Goal: Find contact information: Find contact information

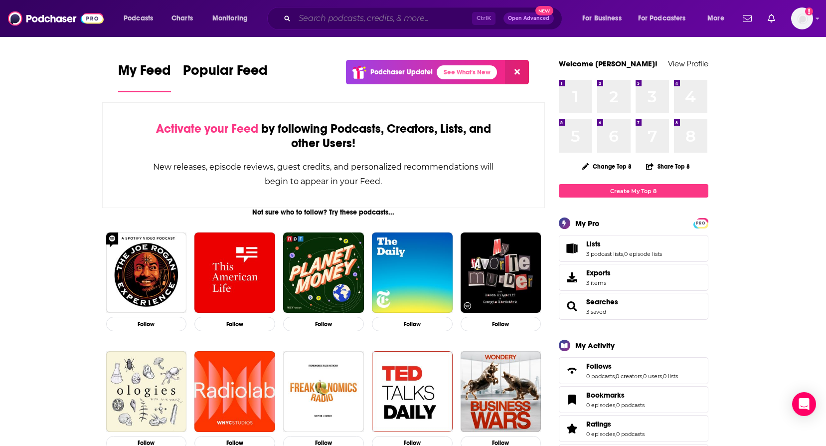
click at [408, 20] on input "Search podcasts, credits, & more..." at bounding box center [384, 18] width 178 height 16
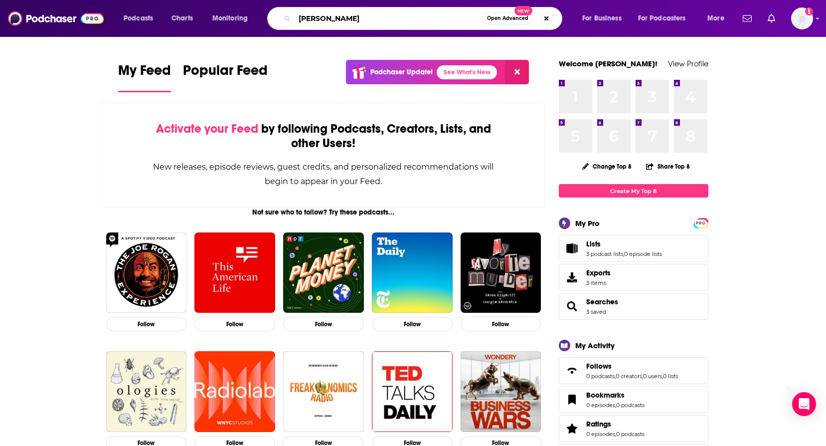
type input "[PERSON_NAME]"
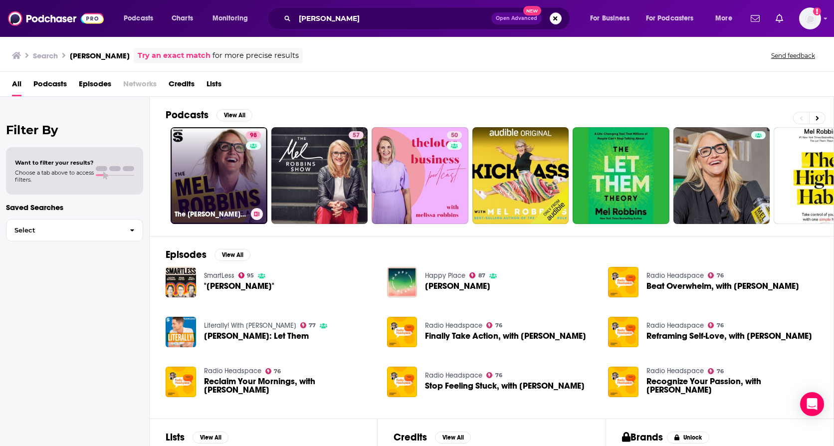
click at [197, 154] on link "98 The [PERSON_NAME] Podcast" at bounding box center [219, 175] width 97 height 97
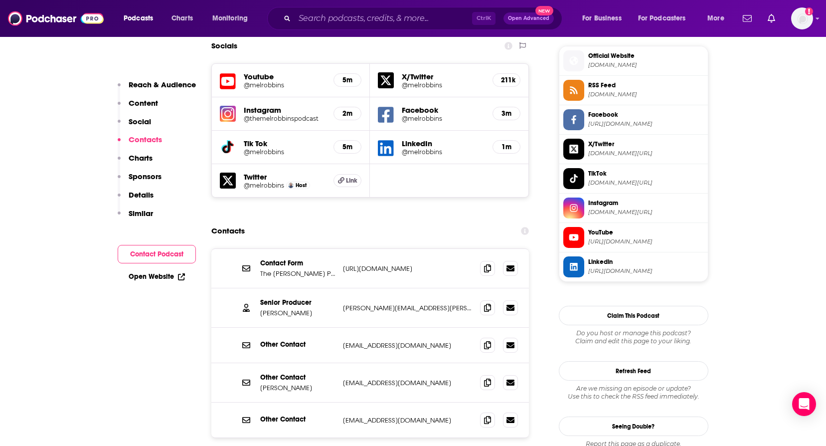
scroll to position [948, 0]
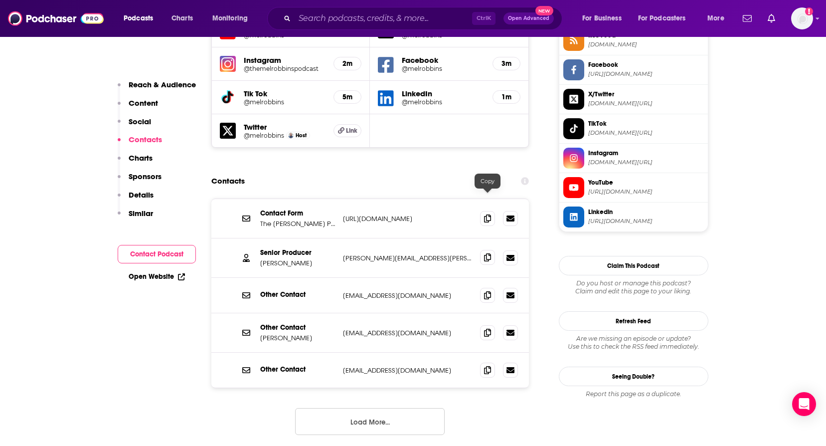
click at [487, 253] on icon at bounding box center [487, 257] width 7 height 8
click at [376, 408] on button "Load More..." at bounding box center [370, 421] width 150 height 27
click at [490, 328] on icon at bounding box center [487, 332] width 7 height 8
click at [492, 362] on span at bounding box center [487, 369] width 15 height 15
drag, startPoint x: 497, startPoint y: 343, endPoint x: 489, endPoint y: 346, distance: 8.5
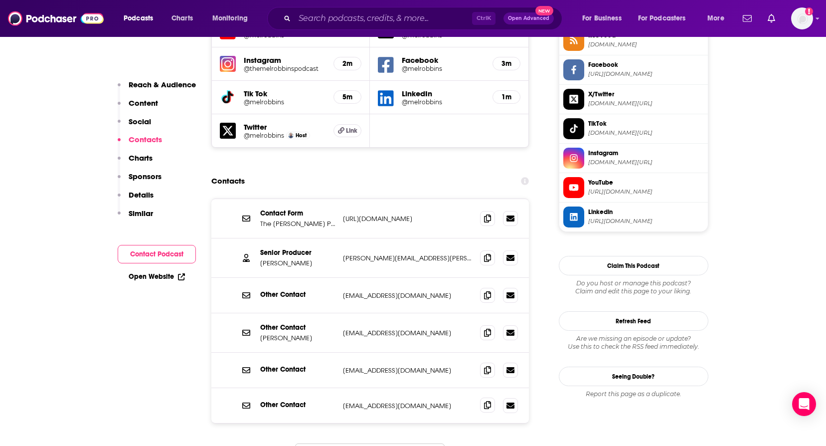
click at [496, 398] on div at bounding box center [499, 405] width 38 height 15
click at [489, 401] on icon at bounding box center [487, 405] width 7 height 8
click at [368, 22] on input "Search podcasts, credits, & more..." at bounding box center [384, 18] width 178 height 16
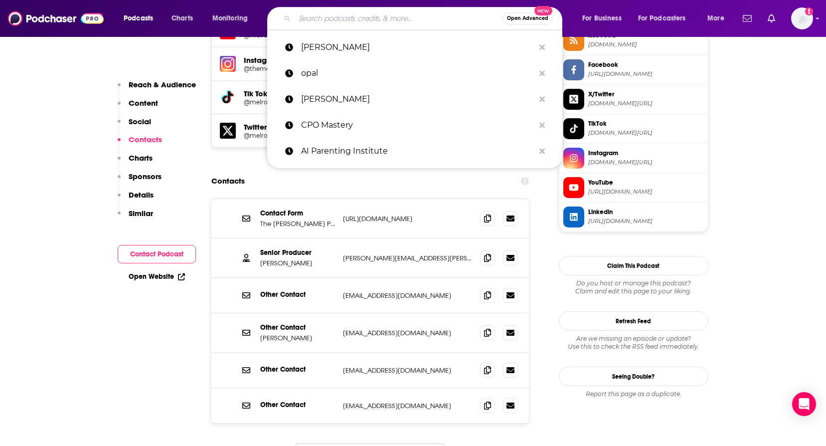
paste input "Everyday Better with [PERSON_NAME]"
type input "Everyday Better with [PERSON_NAME]"
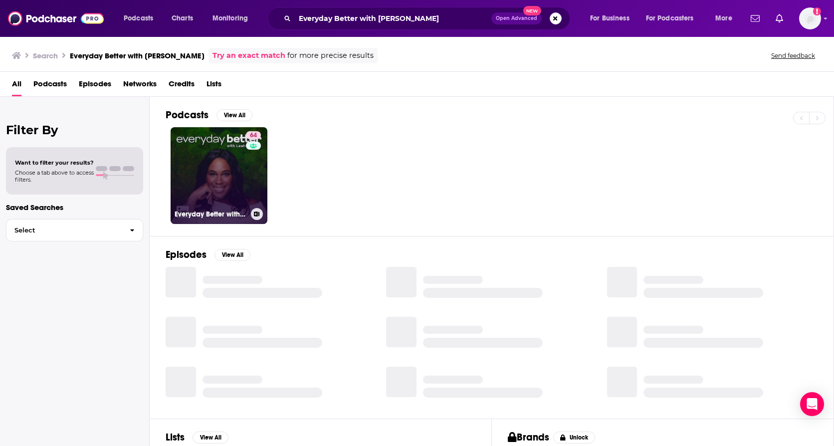
click at [240, 195] on link "64 Everyday Better with [PERSON_NAME]" at bounding box center [219, 175] width 97 height 97
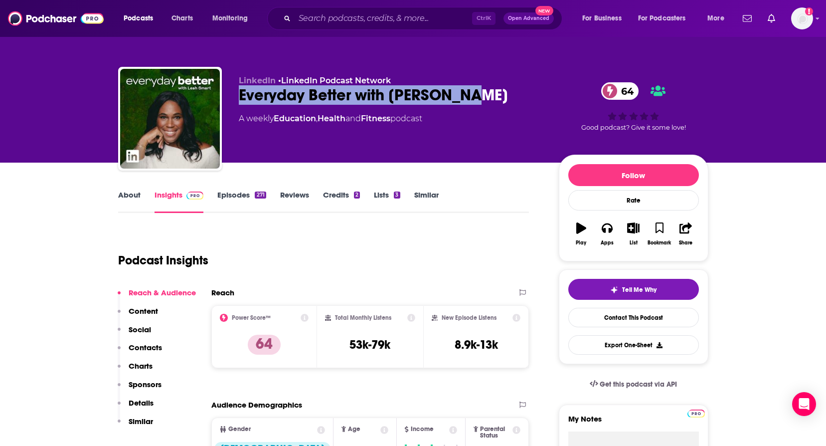
drag, startPoint x: 240, startPoint y: 95, endPoint x: 487, endPoint y: 97, distance: 246.4
click at [487, 97] on div "Everyday Better with [PERSON_NAME] 64" at bounding box center [391, 94] width 304 height 19
copy h2 "Everyday Better with [PERSON_NAME]"
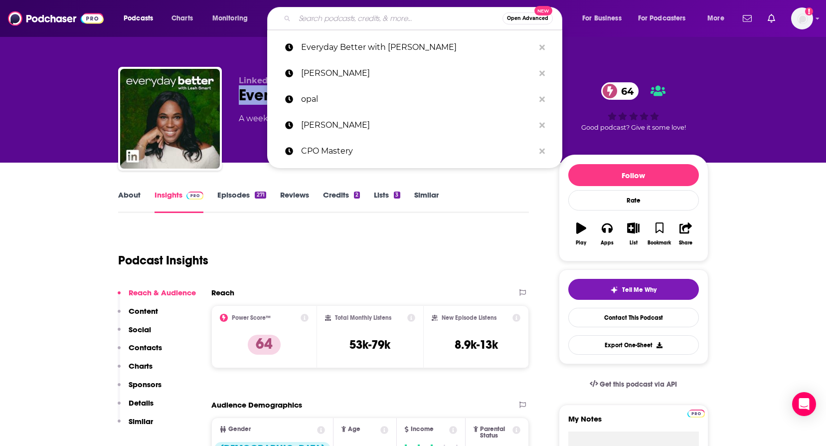
click at [348, 20] on input "Search podcasts, credits, & more..." at bounding box center [399, 18] width 208 height 16
paste input "Masters of Scale"
type input "Masters of Scale"
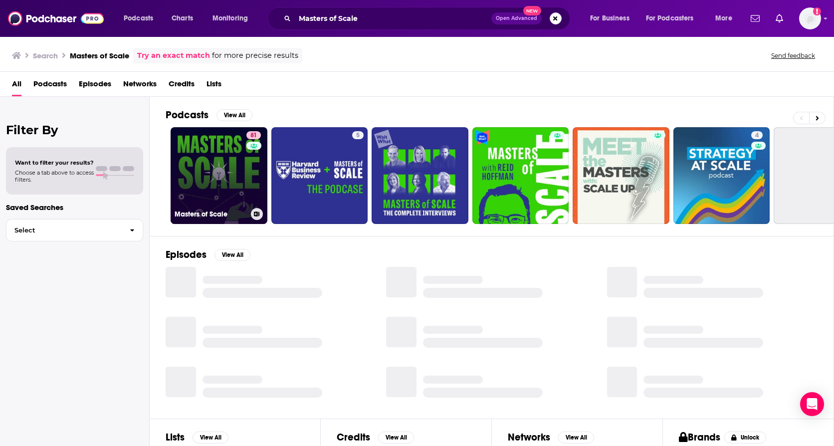
click at [245, 155] on link "81 Masters of Scale" at bounding box center [219, 175] width 97 height 97
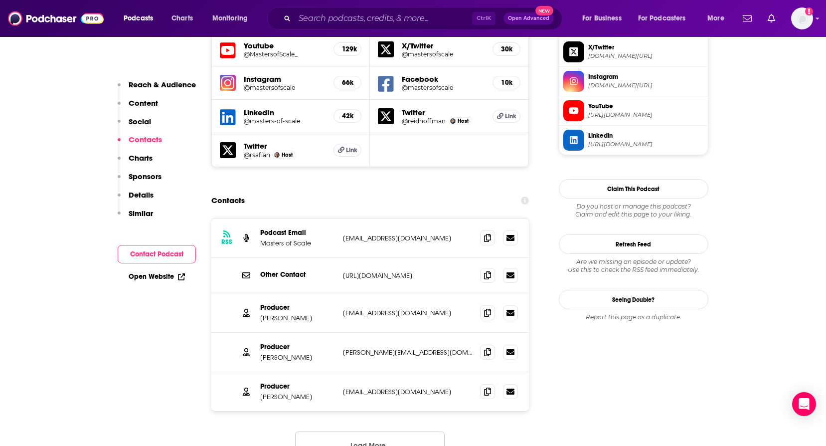
scroll to position [948, 0]
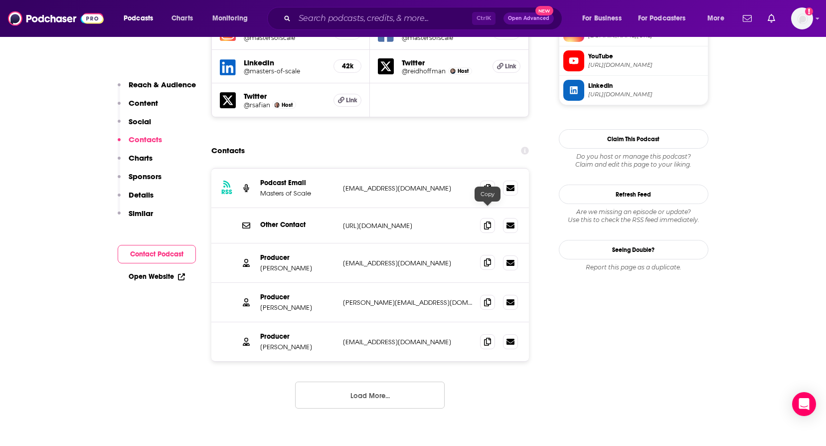
click at [486, 258] on icon at bounding box center [487, 262] width 7 height 8
click at [485, 298] on icon at bounding box center [487, 302] width 7 height 8
click at [480, 334] on span at bounding box center [487, 341] width 15 height 15
click at [405, 382] on button "Load More..." at bounding box center [370, 395] width 150 height 27
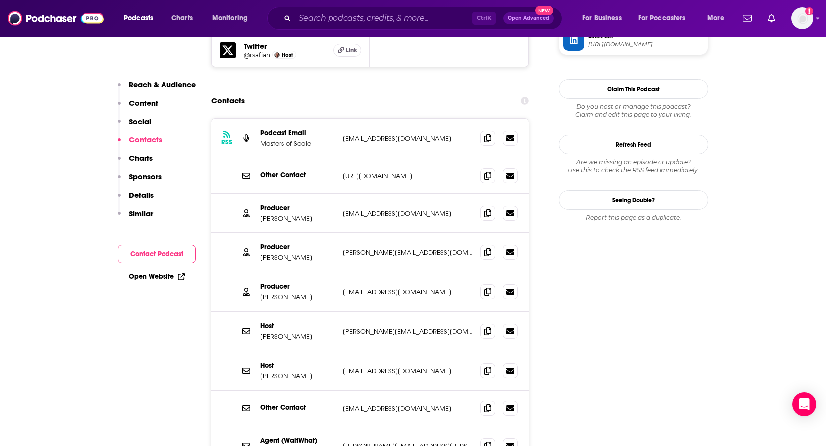
scroll to position [1097, 0]
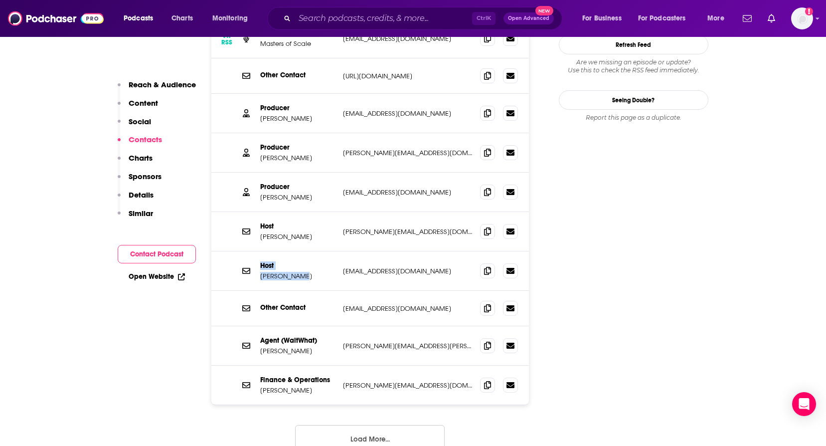
drag, startPoint x: 302, startPoint y: 230, endPoint x: 252, endPoint y: 231, distance: 49.4
click at [252, 251] on div "Host [PERSON_NAME] [EMAIL_ADDRESS][DOMAIN_NAME] [PERSON_NAME][EMAIL_ADDRESS][DO…" at bounding box center [370, 270] width 318 height 39
copy div "Host [PERSON_NAME]"
click at [304, 212] on div "Host [PERSON_NAME] [PERSON_NAME][EMAIL_ADDRESS][DOMAIN_NAME] [PERSON_NAME][EMAI…" at bounding box center [370, 231] width 318 height 39
click at [347, 425] on button "Load More..." at bounding box center [370, 438] width 150 height 27
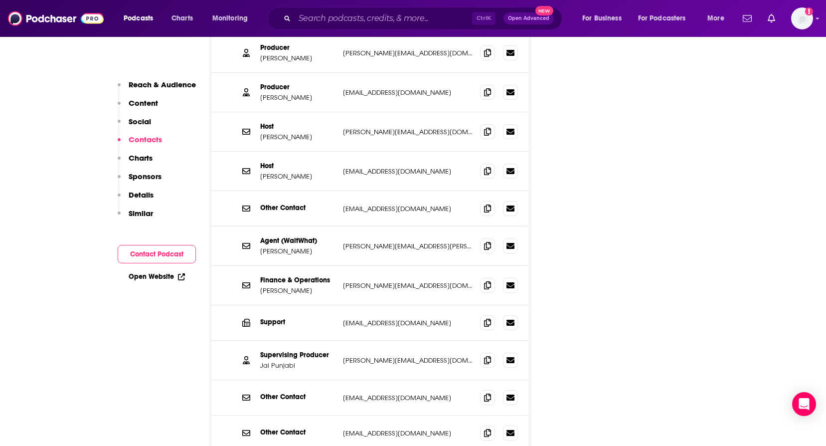
scroll to position [1247, 0]
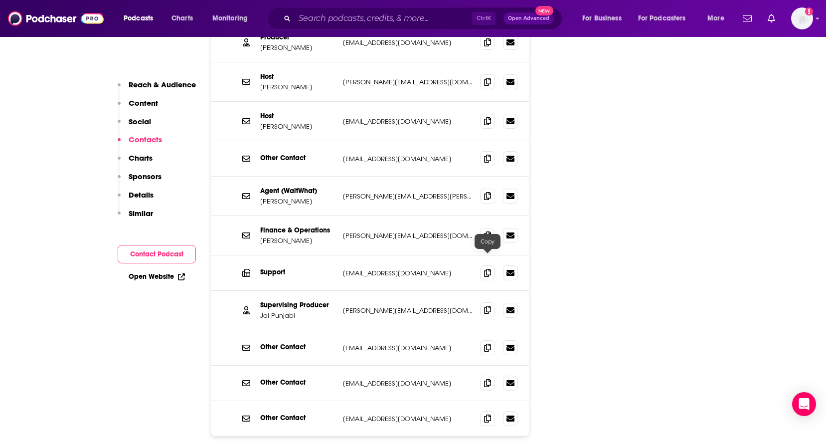
click at [485, 306] on icon at bounding box center [487, 310] width 7 height 8
drag, startPoint x: 482, startPoint y: 261, endPoint x: 465, endPoint y: 270, distance: 19.6
click at [482, 303] on span at bounding box center [487, 310] width 15 height 15
click at [495, 302] on span at bounding box center [487, 309] width 15 height 15
click at [490, 306] on icon at bounding box center [487, 310] width 7 height 8
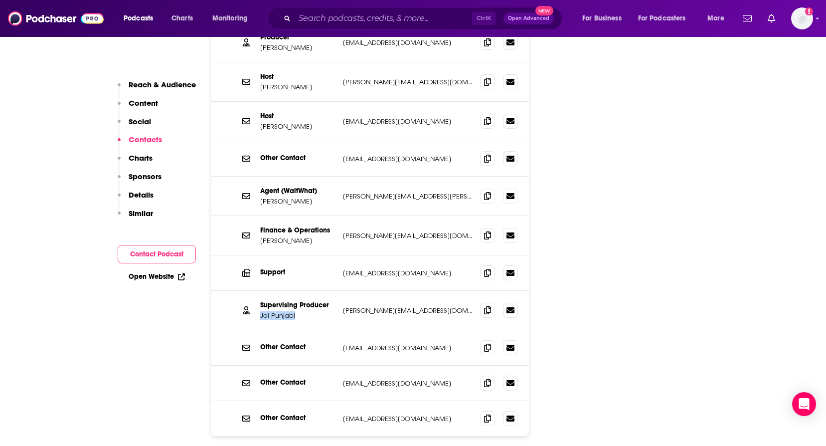
drag, startPoint x: 298, startPoint y: 266, endPoint x: 259, endPoint y: 266, distance: 39.4
click at [259, 291] on div "Supervising Producer [PERSON_NAME] [PERSON_NAME][EMAIL_ADDRESS][DOMAIN_NAME] [P…" at bounding box center [370, 310] width 318 height 39
copy p "Jai Punjabi"
click at [387, 291] on div "Supervising Producer [PERSON_NAME] [PERSON_NAME][EMAIL_ADDRESS][DOMAIN_NAME] [P…" at bounding box center [370, 310] width 318 height 39
click at [485, 268] on icon at bounding box center [487, 272] width 7 height 8
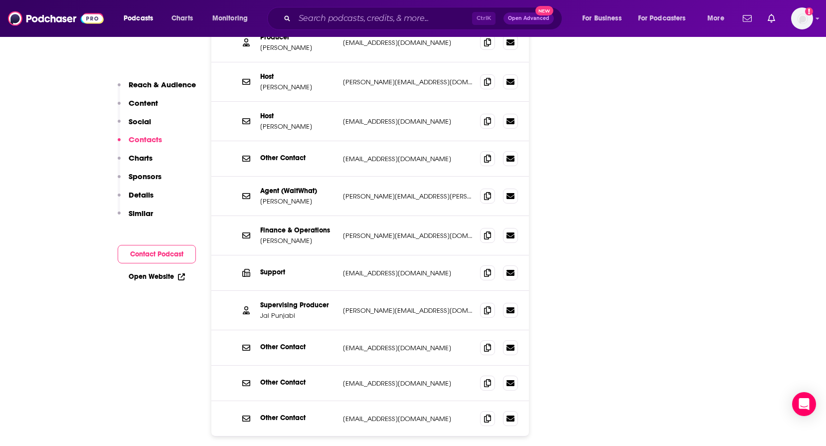
click at [0, 27] on div "Podcasts Charts Monitoring Ctrl K Open Advanced New For Business For Podcasters…" at bounding box center [413, 18] width 826 height 37
click at [398, 21] on input "Search podcasts, credits, & more..." at bounding box center [384, 18] width 178 height 16
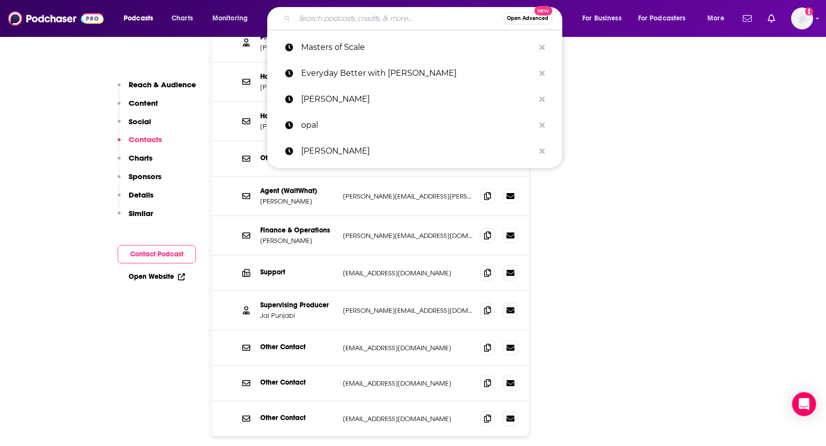
paste input "Aspire with [PERSON_NAME]"
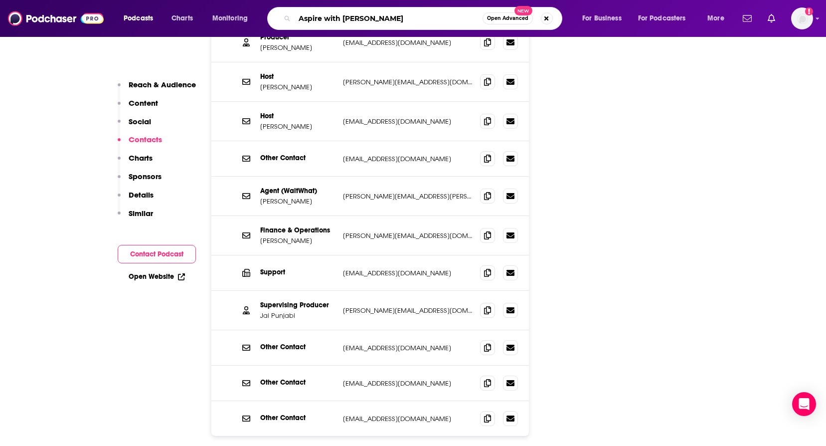
type input "Aspire with [PERSON_NAME]"
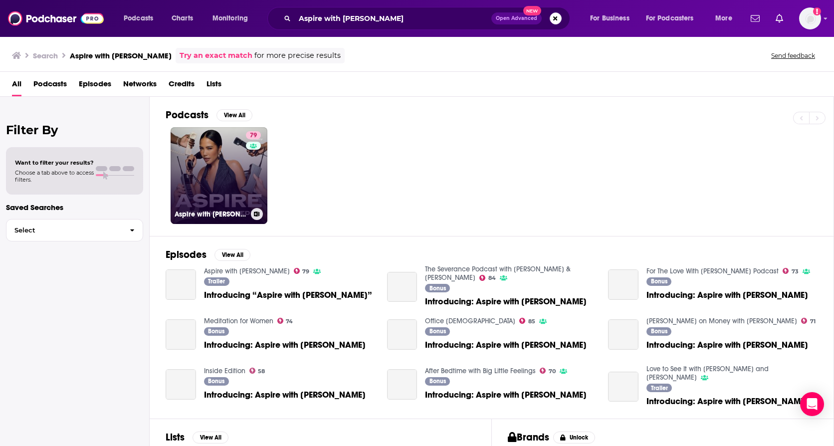
click at [196, 169] on link "79 Aspire with [PERSON_NAME]" at bounding box center [219, 175] width 97 height 97
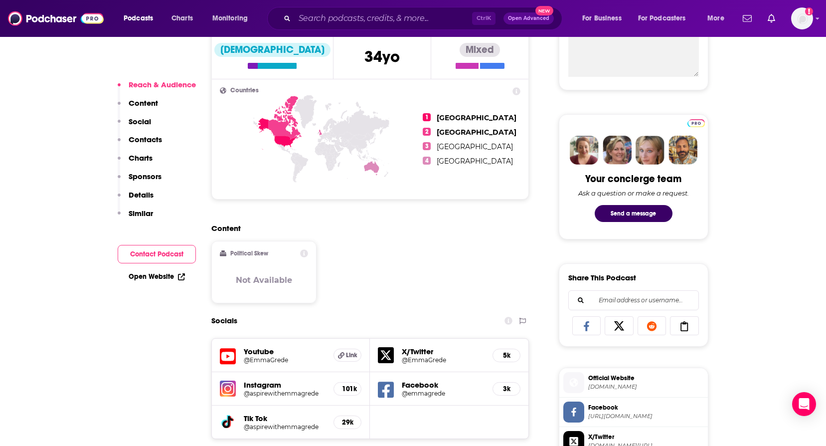
scroll to position [698, 0]
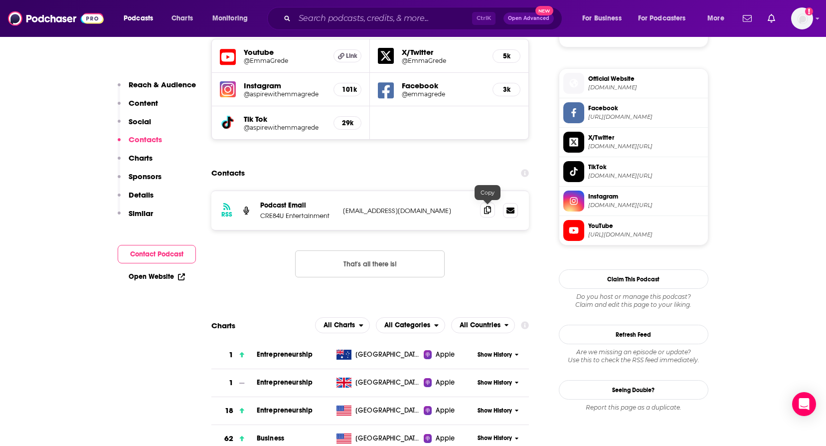
click at [489, 213] on icon at bounding box center [487, 210] width 7 height 8
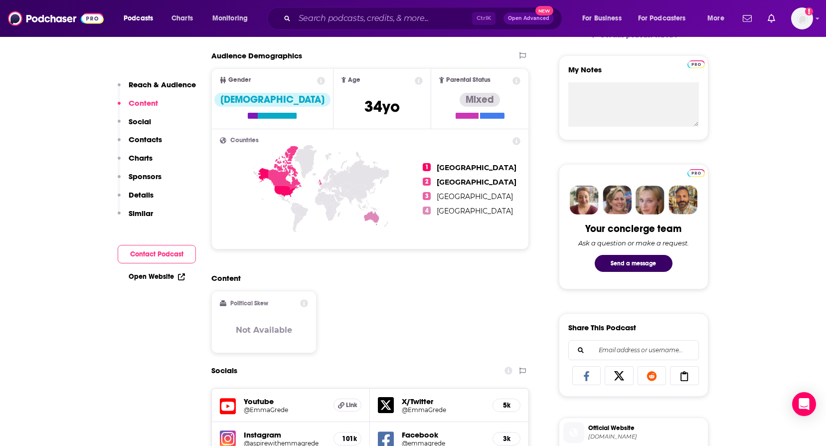
scroll to position [499, 0]
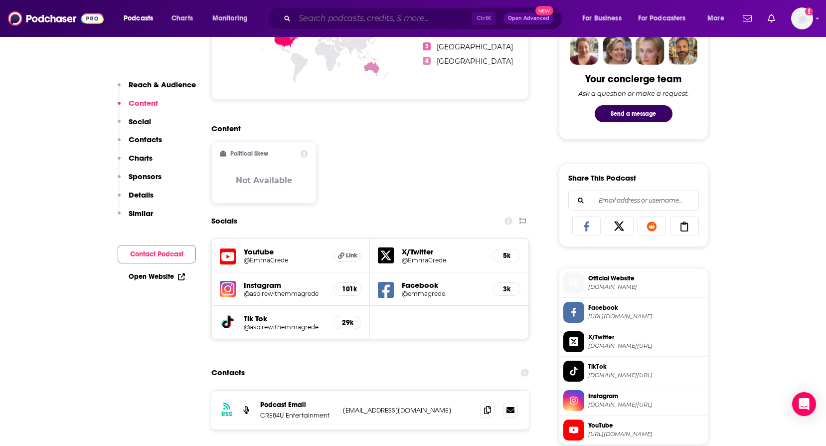
click at [350, 22] on input "Search podcasts, credits, & more..." at bounding box center [384, 18] width 178 height 16
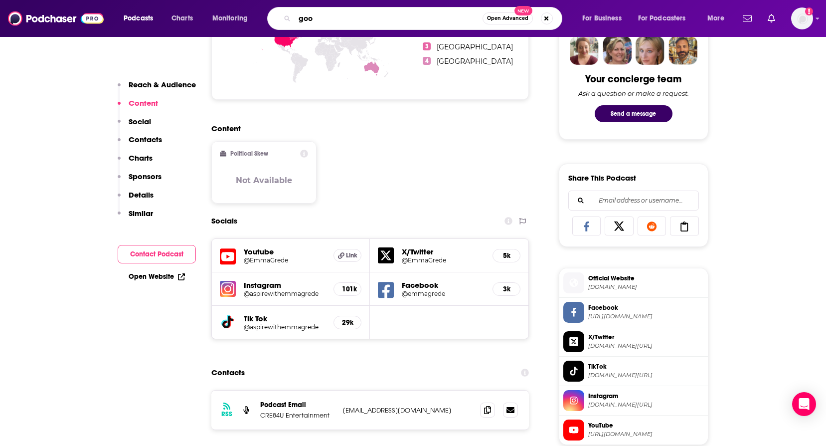
type input "goop"
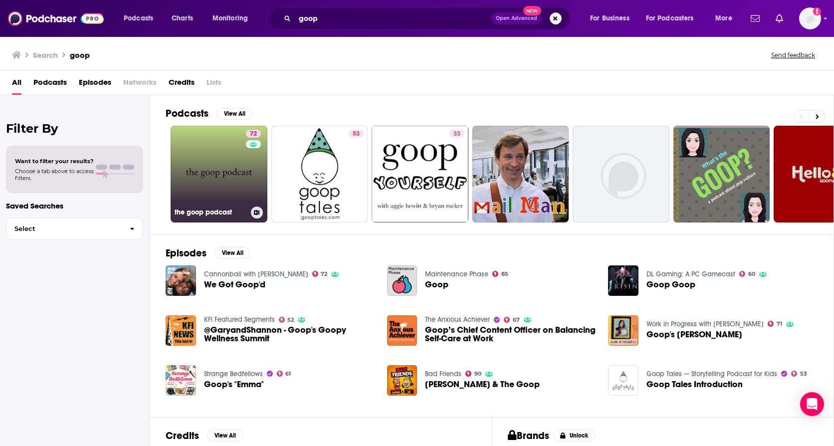
click at [233, 186] on link "72 the goop podcast" at bounding box center [219, 174] width 97 height 97
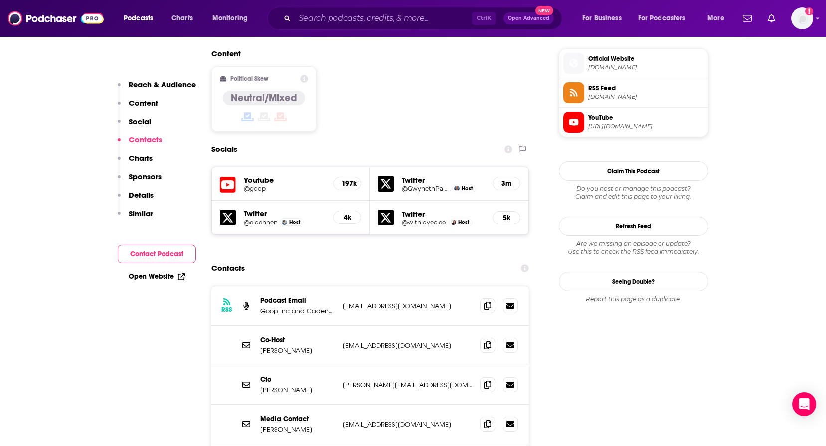
scroll to position [898, 0]
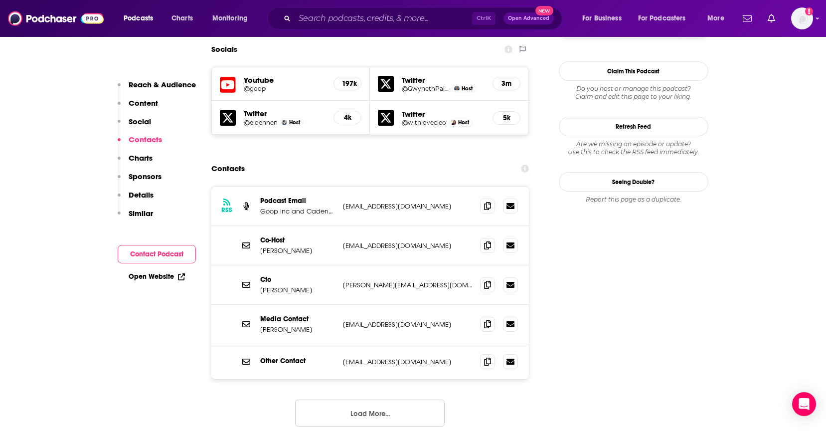
click at [369, 400] on button "Load More..." at bounding box center [370, 413] width 150 height 27
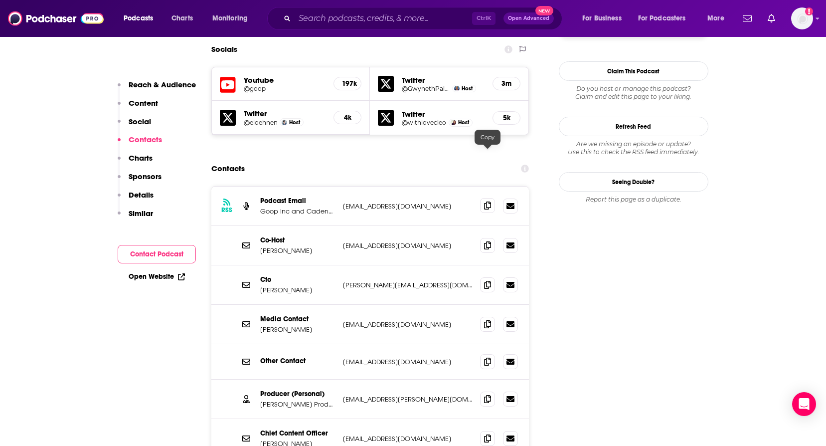
click at [487, 202] on icon at bounding box center [487, 206] width 7 height 8
click at [486, 202] on icon at bounding box center [487, 206] width 7 height 8
click at [491, 237] on span at bounding box center [487, 244] width 15 height 15
click at [489, 241] on icon at bounding box center [487, 245] width 7 height 8
click at [483, 391] on span at bounding box center [487, 398] width 15 height 15
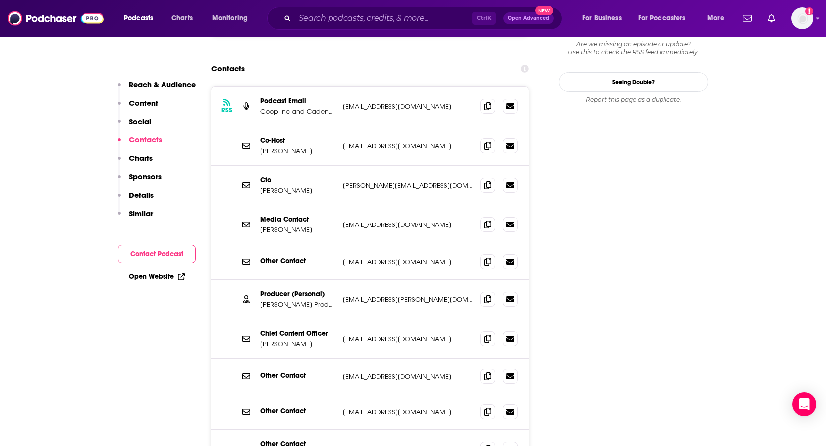
scroll to position [948, 0]
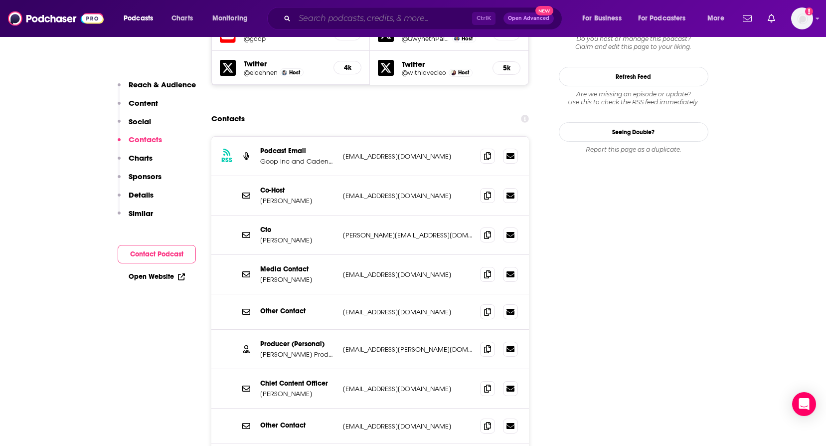
click at [359, 22] on input "Search podcasts, credits, & more..." at bounding box center [384, 18] width 178 height 16
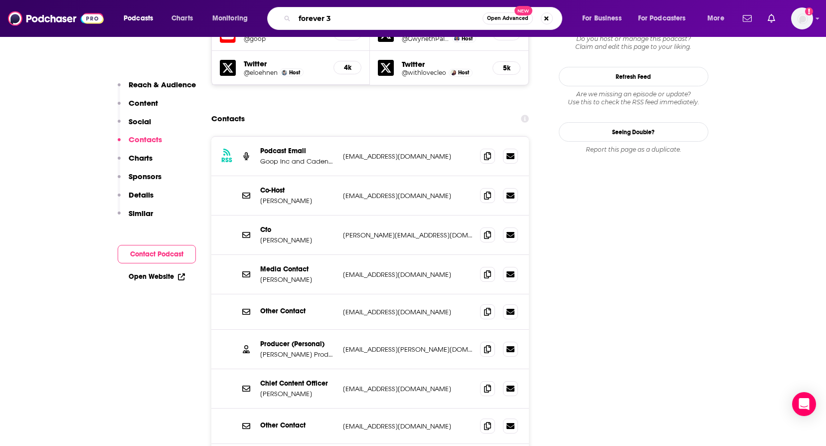
type input "forever 35"
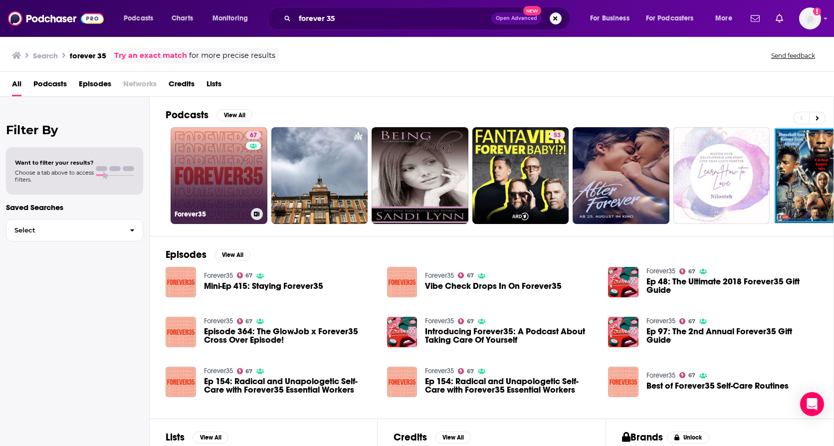
click at [220, 183] on link "67 Forever35" at bounding box center [219, 175] width 97 height 97
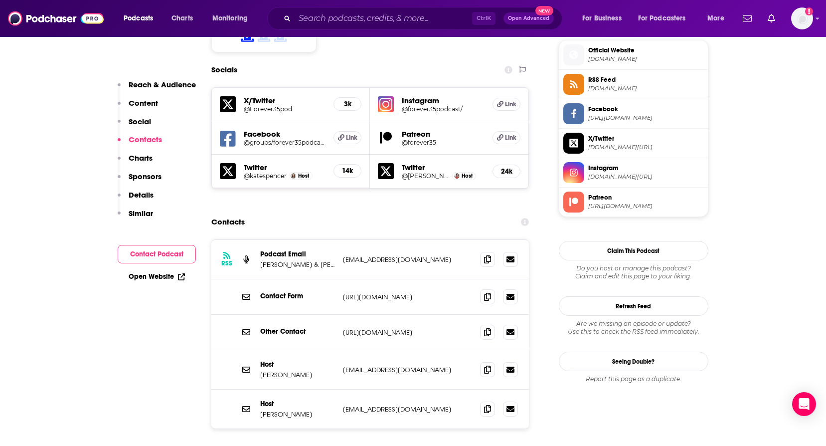
scroll to position [948, 0]
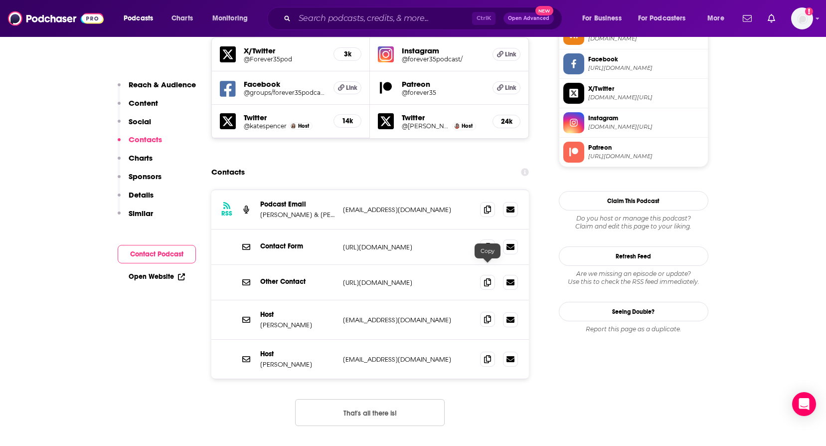
click at [485, 315] on icon at bounding box center [487, 319] width 7 height 8
click at [488, 315] on icon at bounding box center [487, 319] width 7 height 8
click at [482, 351] on span at bounding box center [487, 358] width 15 height 15
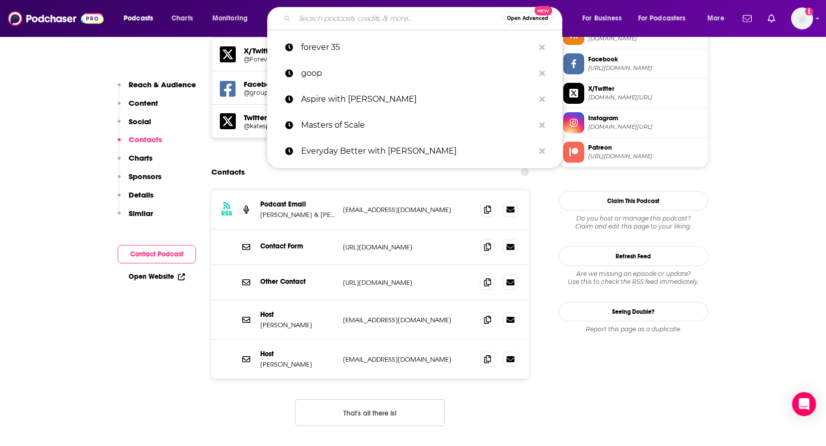
click at [391, 18] on input "Search podcasts, credits, & more..." at bounding box center [399, 18] width 208 height 16
paste input "The Longest Short Time"
type input "The Longest Short Time"
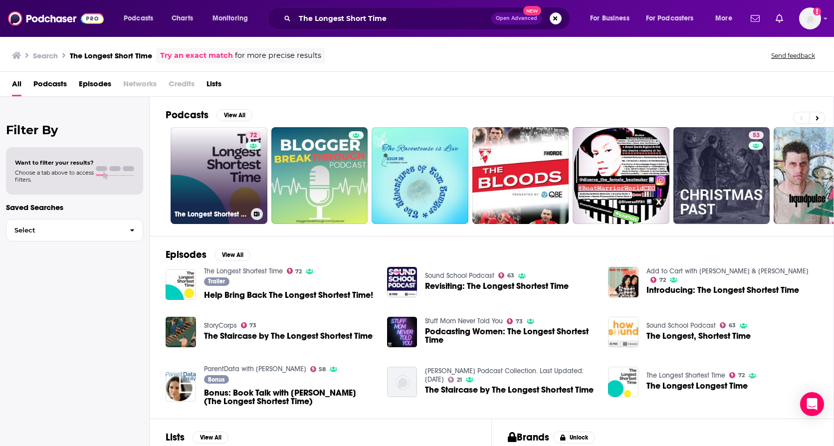
click at [222, 158] on link "72 The Longest Shortest Time" at bounding box center [219, 175] width 97 height 97
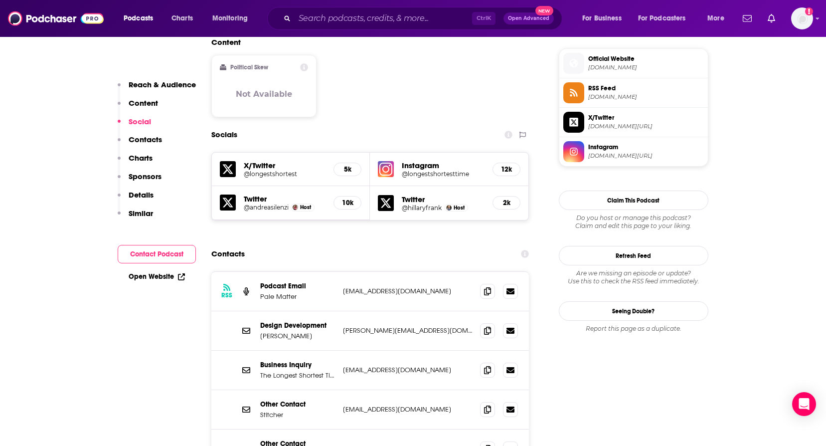
scroll to position [948, 0]
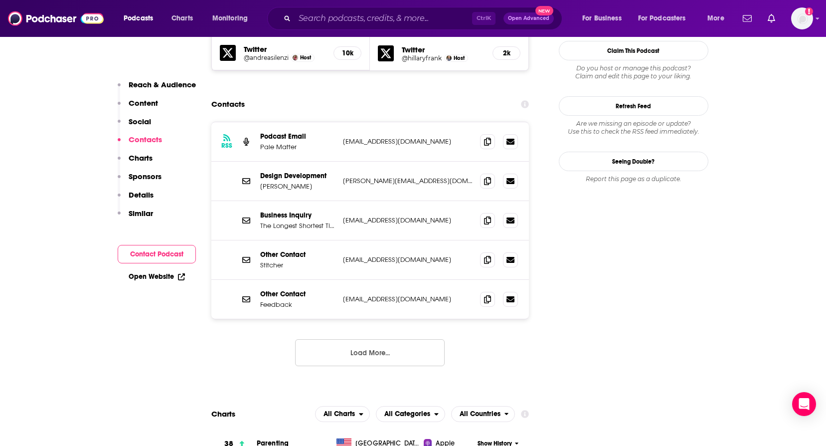
click at [365, 339] on button "Load More..." at bounding box center [370, 352] width 150 height 27
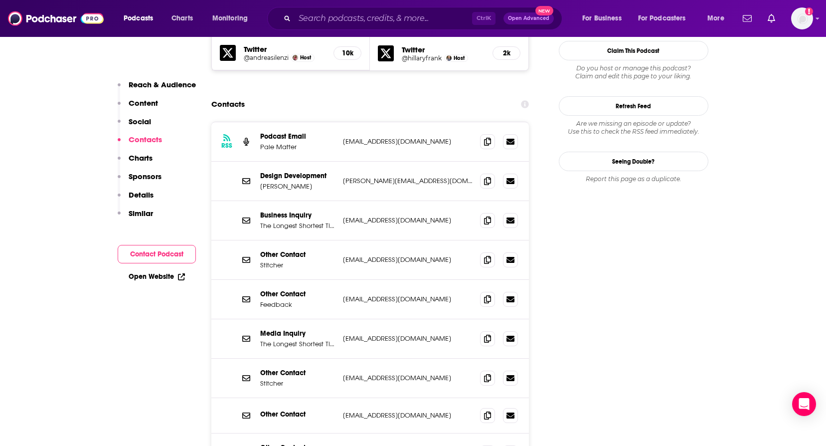
scroll to position [898, 0]
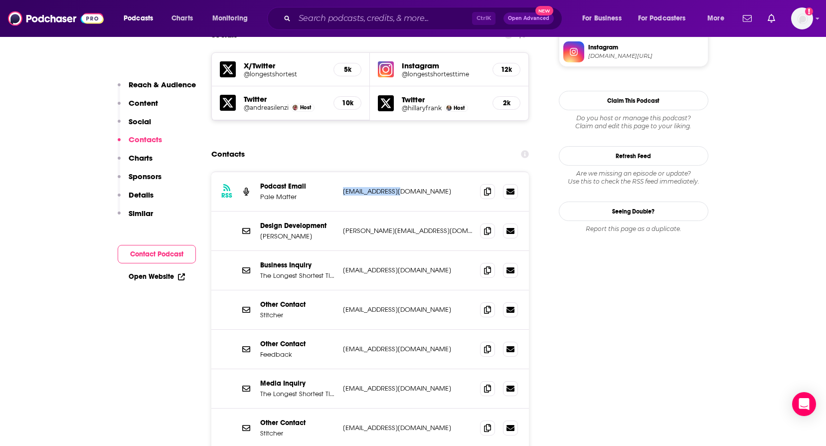
drag, startPoint x: 390, startPoint y: 142, endPoint x: 341, endPoint y: 149, distance: 49.9
click at [341, 172] on div "RSS Podcast Email Pale Matter [EMAIL_ADDRESS][DOMAIN_NAME] [EMAIL_ADDRESS][DOMA…" at bounding box center [370, 191] width 318 height 39
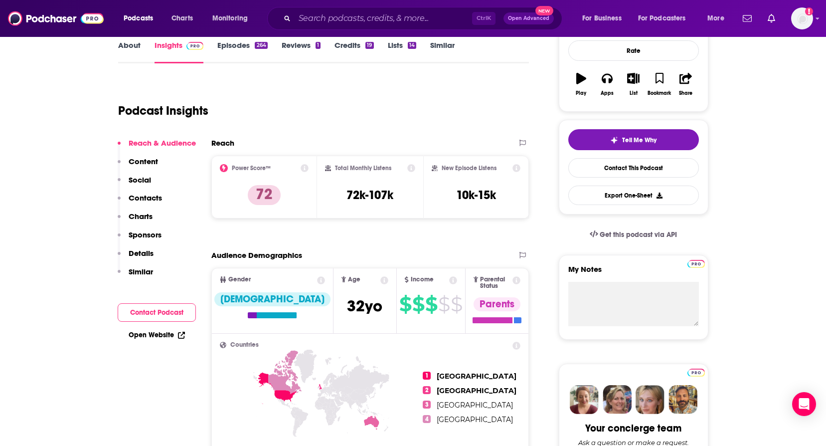
scroll to position [0, 0]
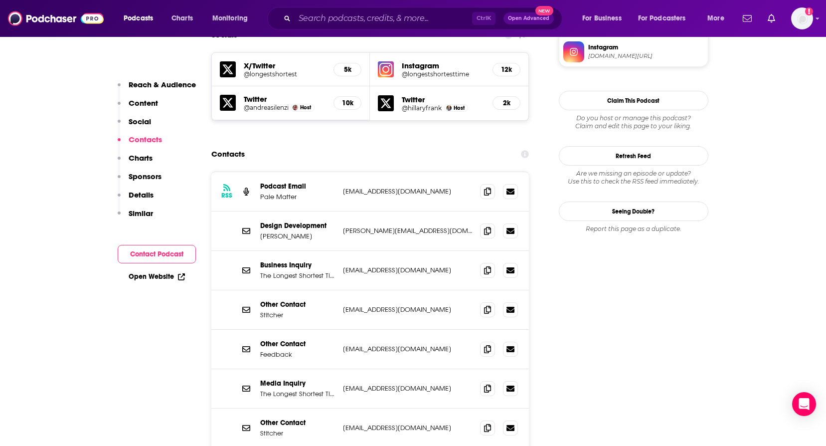
click at [311, 251] on div "Business Inquiry The Longest Shortest Time (Business Inquiry) [EMAIL_ADDRESS][D…" at bounding box center [370, 270] width 318 height 39
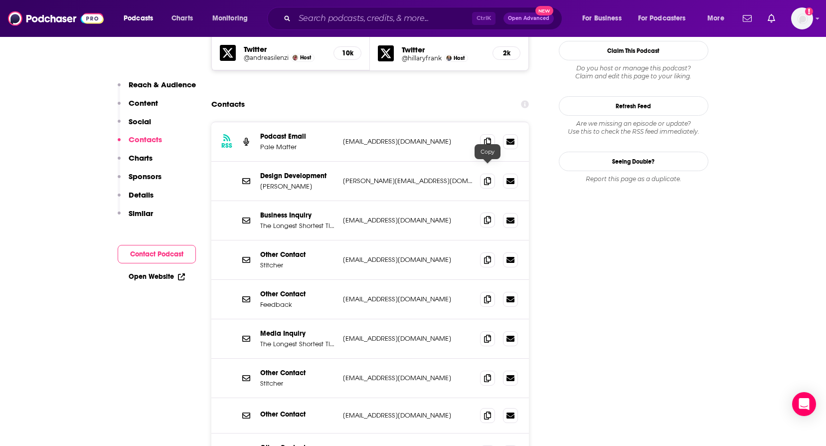
click at [491, 216] on icon at bounding box center [487, 220] width 7 height 8
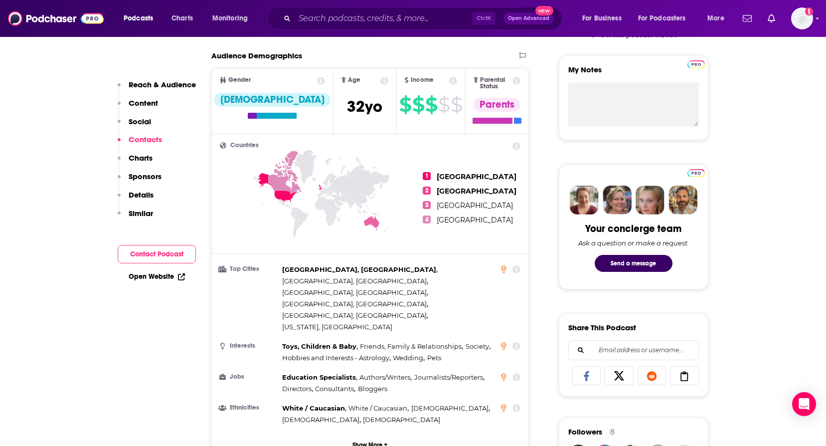
scroll to position [0, 0]
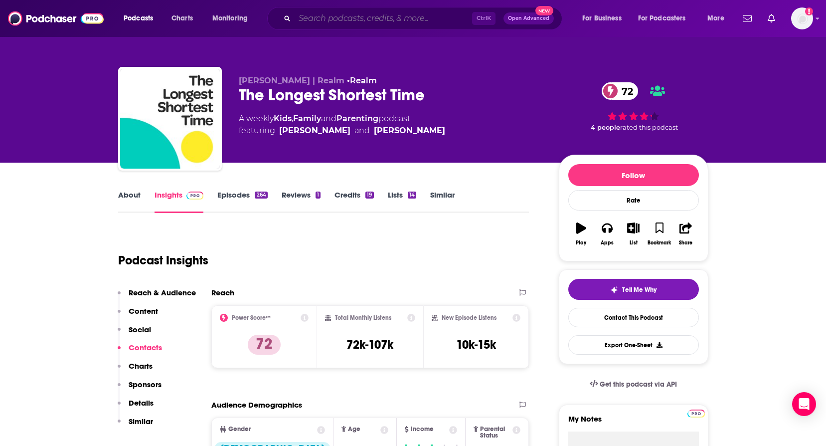
click at [333, 21] on input "Search podcasts, credits, & more..." at bounding box center [384, 18] width 178 height 16
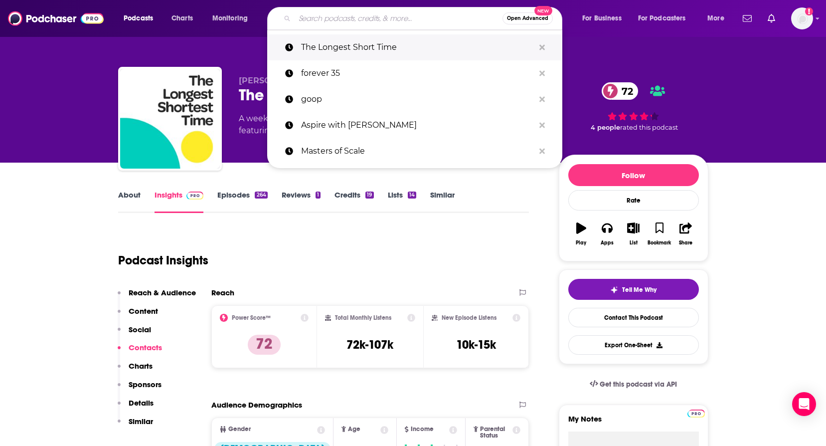
click at [347, 44] on p "The Longest Short Time" at bounding box center [417, 47] width 233 height 26
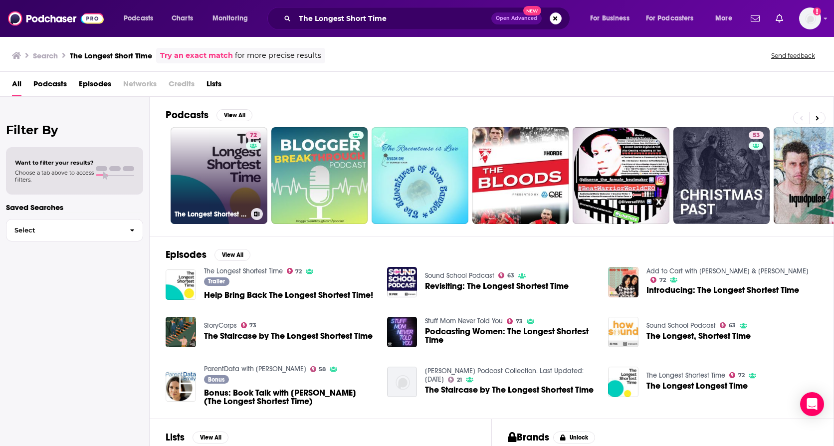
click at [224, 162] on link "72 The Longest Shortest Time" at bounding box center [219, 175] width 97 height 97
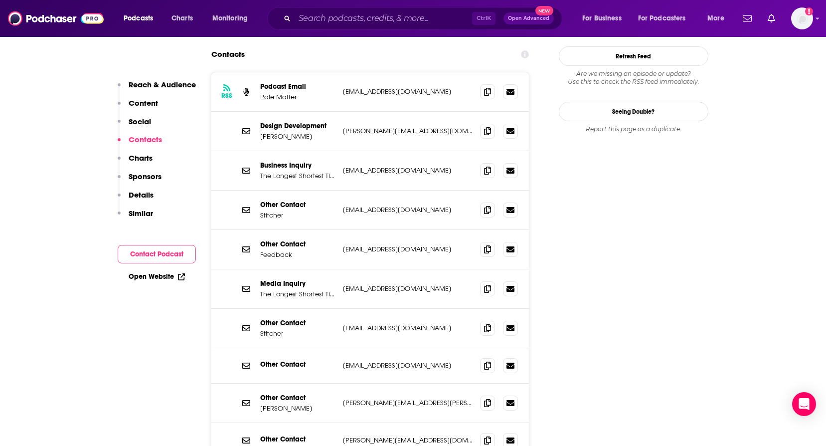
scroll to position [1097, 0]
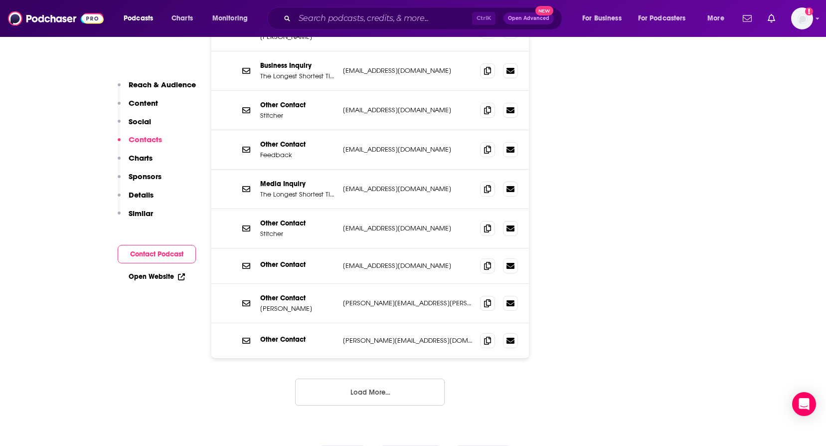
click at [401, 379] on button "Load More..." at bounding box center [370, 392] width 150 height 27
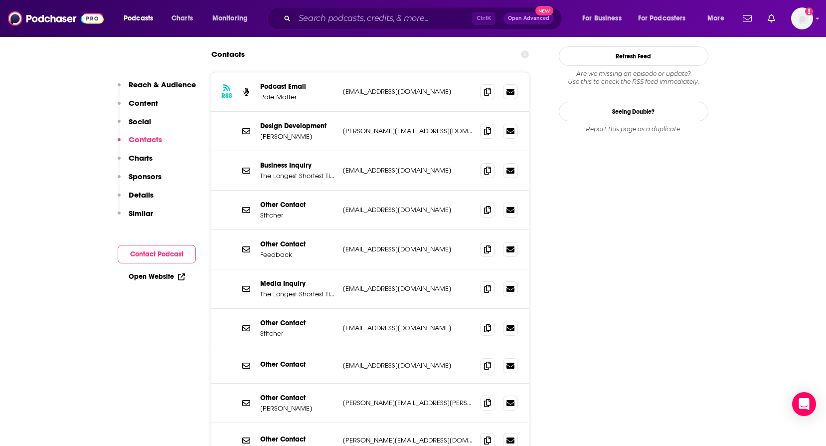
scroll to position [948, 0]
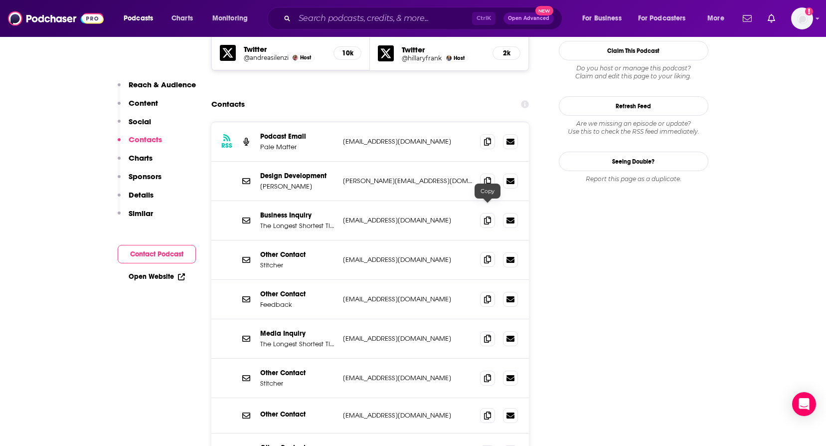
click at [491, 252] on span at bounding box center [487, 259] width 15 height 15
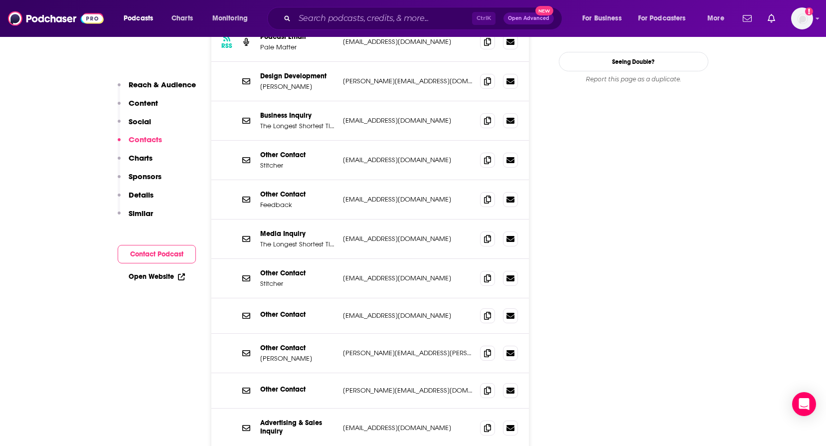
scroll to position [998, 0]
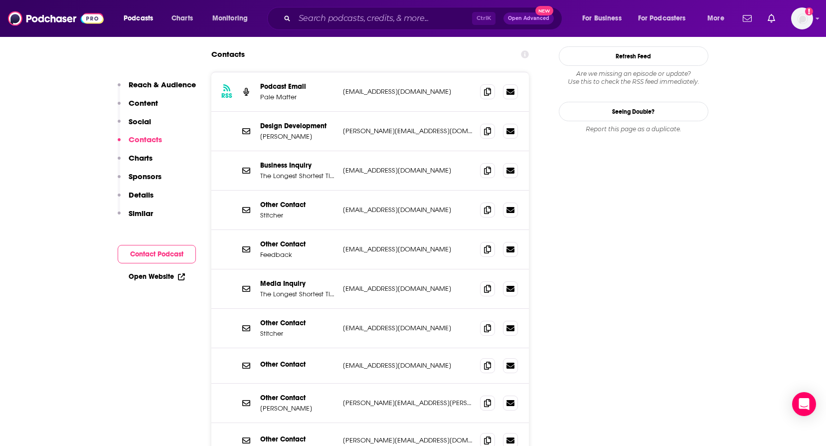
click at [484, 269] on div "Media Inquiry The Longest Shortest Time (Media Inquiry) [EMAIL_ADDRESS][DOMAIN_…" at bounding box center [370, 288] width 318 height 39
click at [486, 284] on icon at bounding box center [487, 288] width 7 height 8
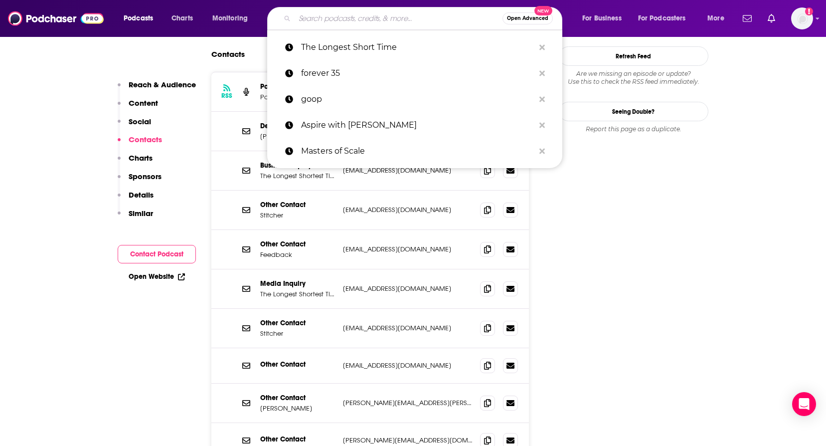
click at [450, 15] on input "Search podcasts, credits, & more..." at bounding box center [399, 18] width 208 height 16
paste input "Choice Words with [PERSON_NAME]"
type input "Choice Words with [PERSON_NAME]"
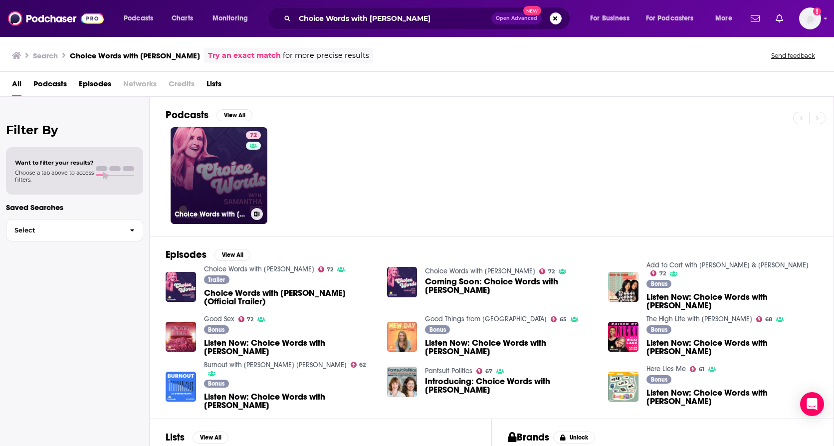
click at [201, 216] on h3 "Choice Words with [PERSON_NAME]" at bounding box center [211, 214] width 72 height 8
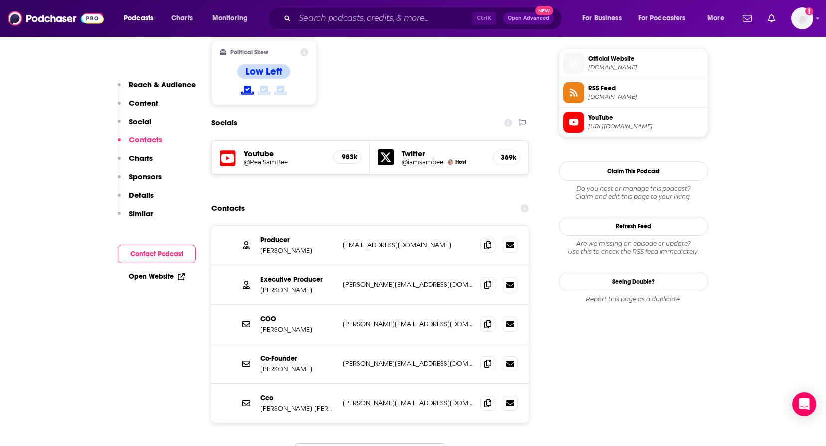
scroll to position [848, 0]
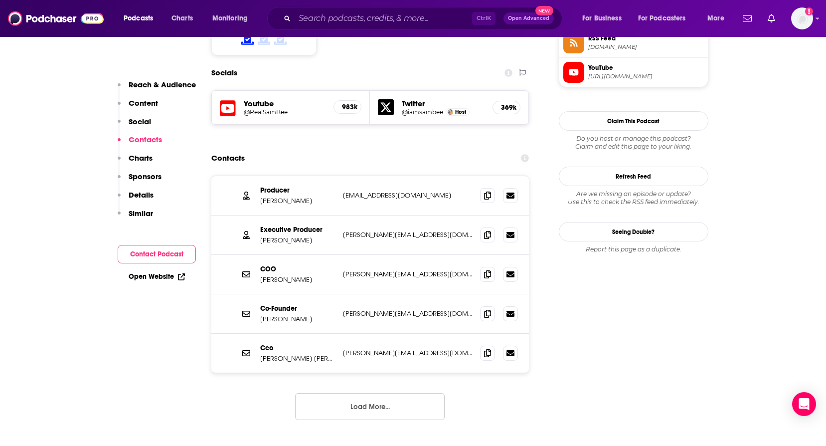
click at [339, 393] on button "Load More..." at bounding box center [370, 406] width 150 height 27
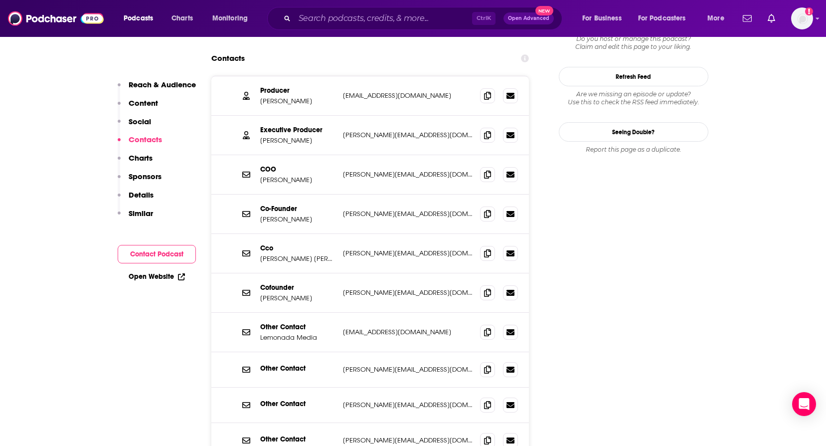
scroll to position [898, 0]
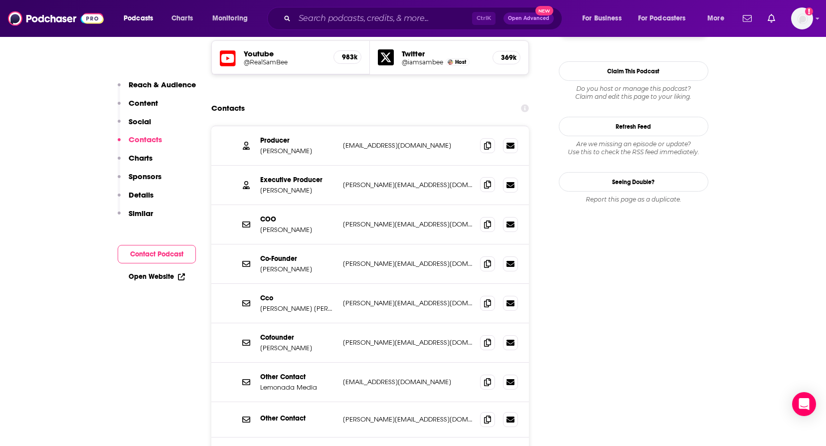
click at [489, 181] on icon at bounding box center [487, 185] width 7 height 8
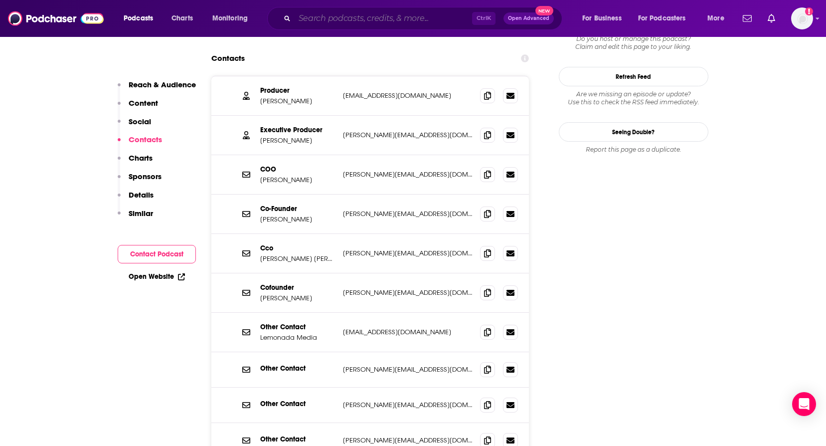
click at [312, 20] on input "Search podcasts, credits, & more..." at bounding box center [384, 18] width 178 height 16
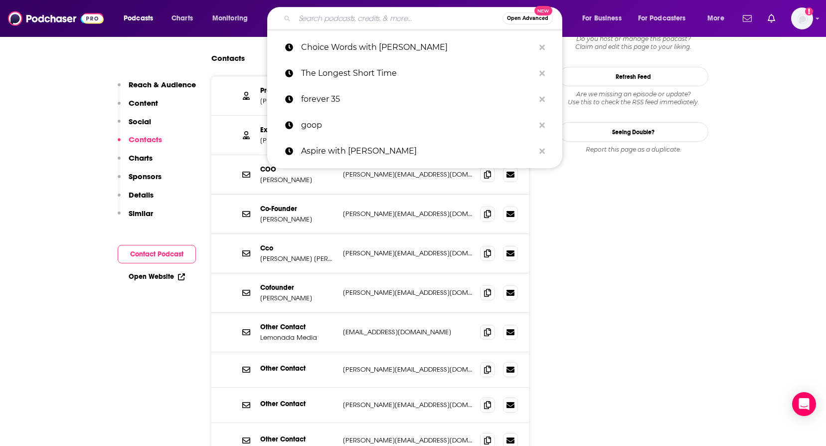
paste input "Reading Glasses"
type input "Reading Glasses"
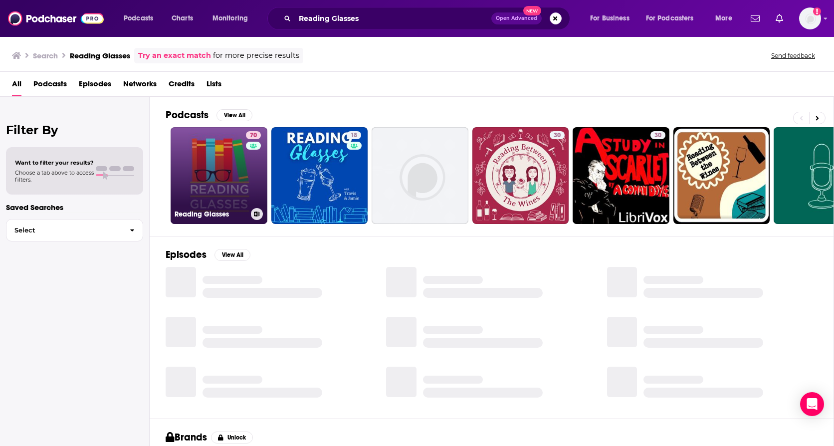
click at [215, 188] on link "70 Reading Glasses" at bounding box center [219, 175] width 97 height 97
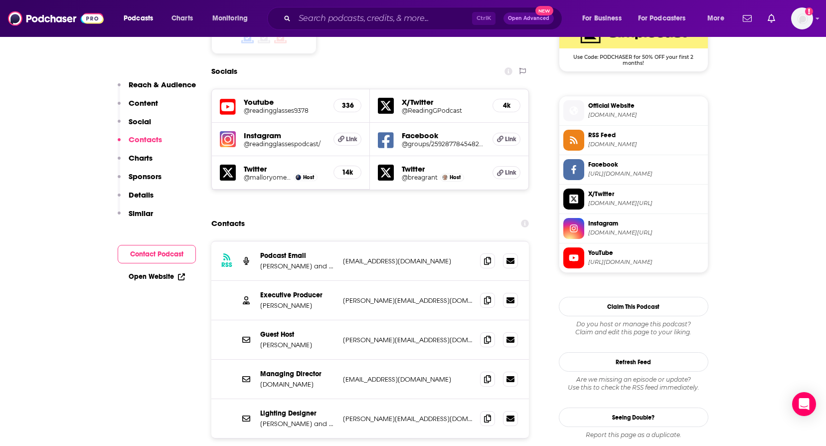
scroll to position [898, 0]
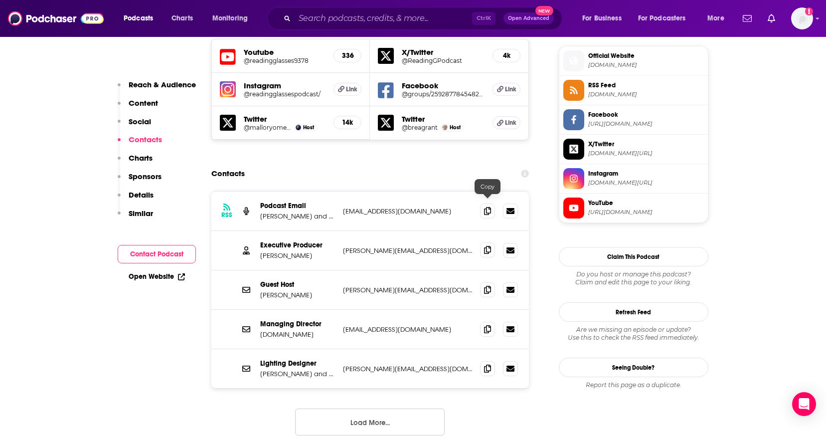
click at [487, 246] on icon at bounding box center [487, 250] width 7 height 8
click at [330, 409] on button "Load More..." at bounding box center [370, 422] width 150 height 27
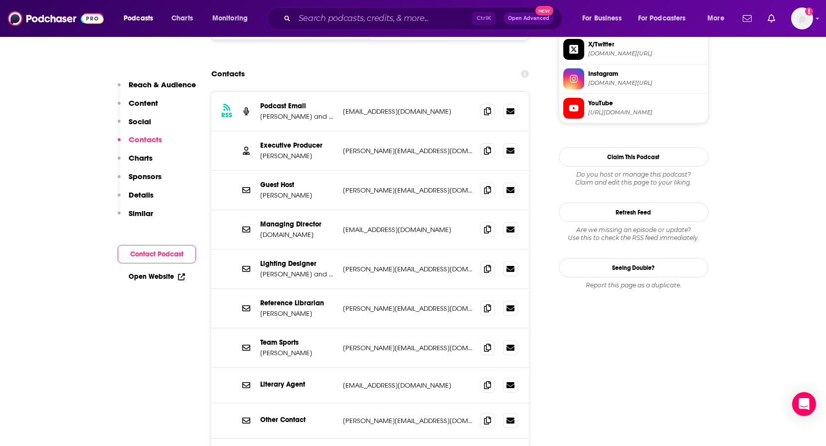
scroll to position [948, 0]
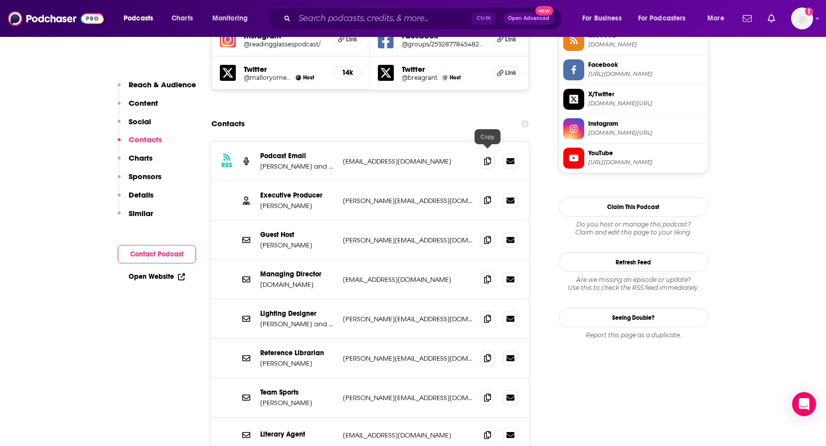
click at [485, 196] on icon at bounding box center [487, 200] width 7 height 8
drag, startPoint x: 484, startPoint y: 116, endPoint x: 295, endPoint y: 211, distance: 211.9
click at [484, 154] on span at bounding box center [487, 161] width 15 height 15
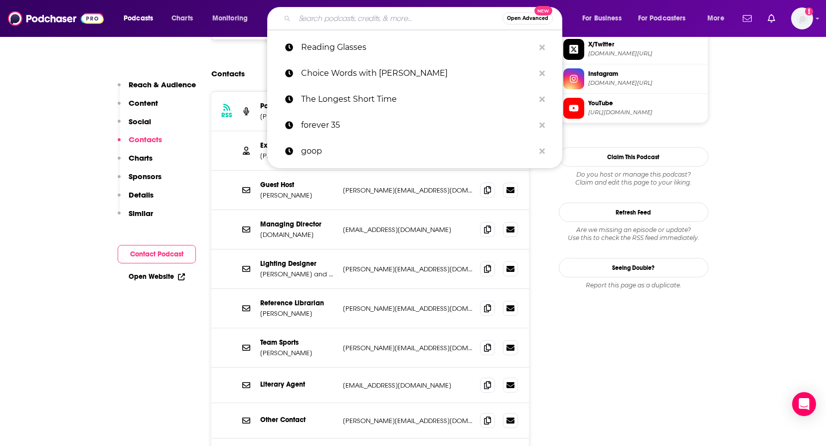
click at [389, 15] on input "Search podcasts, credits, & more..." at bounding box center [399, 18] width 208 height 16
paste input "The One You Feed"
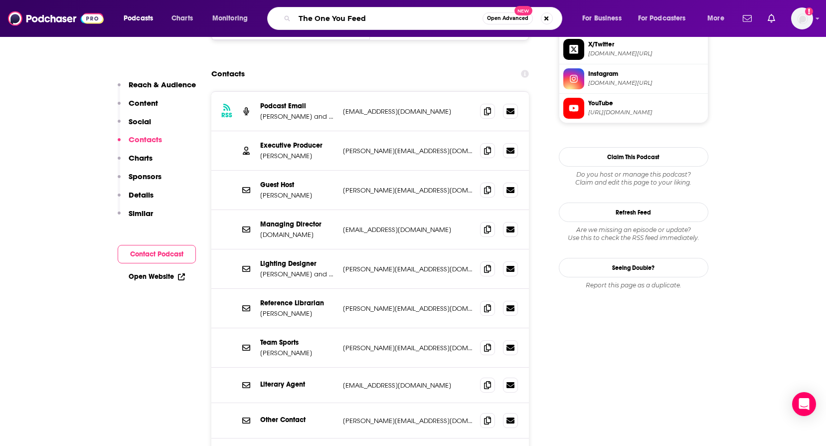
type input "The One You Feed"
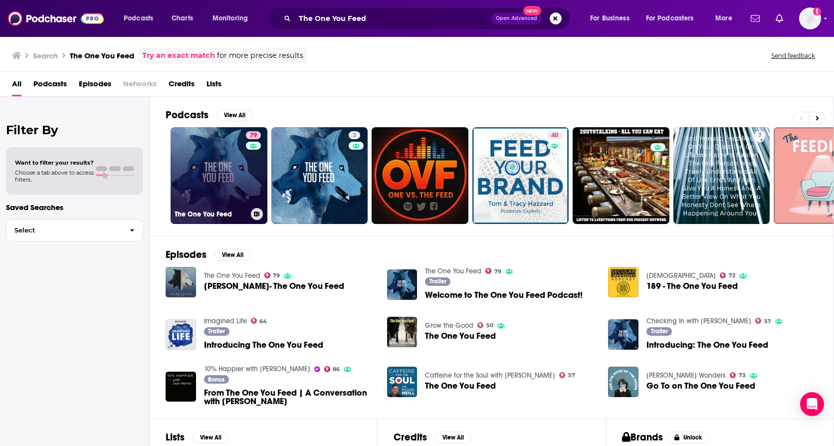
click at [227, 167] on link "79 The One You Feed" at bounding box center [219, 175] width 97 height 97
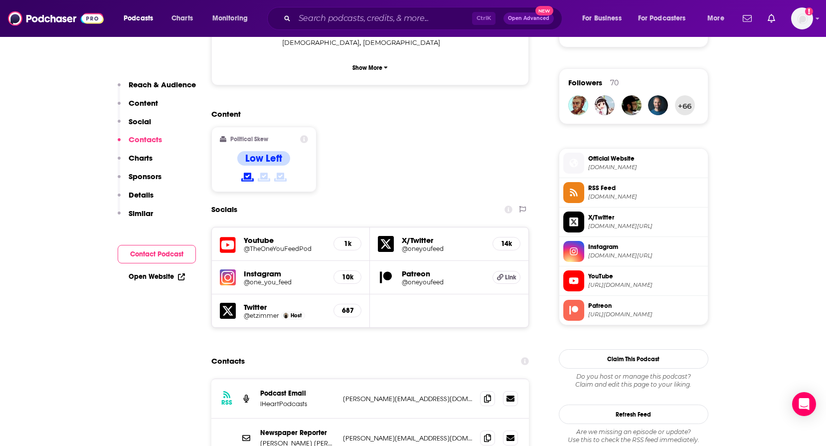
scroll to position [948, 0]
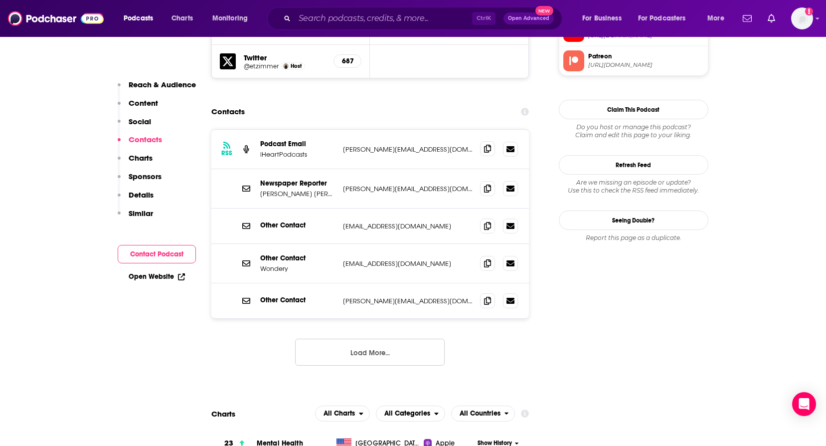
click at [484, 145] on icon at bounding box center [487, 149] width 7 height 8
click at [484, 184] on icon at bounding box center [487, 188] width 7 height 8
click at [411, 18] on input "Search podcasts, credits, & more..." at bounding box center [384, 18] width 178 height 16
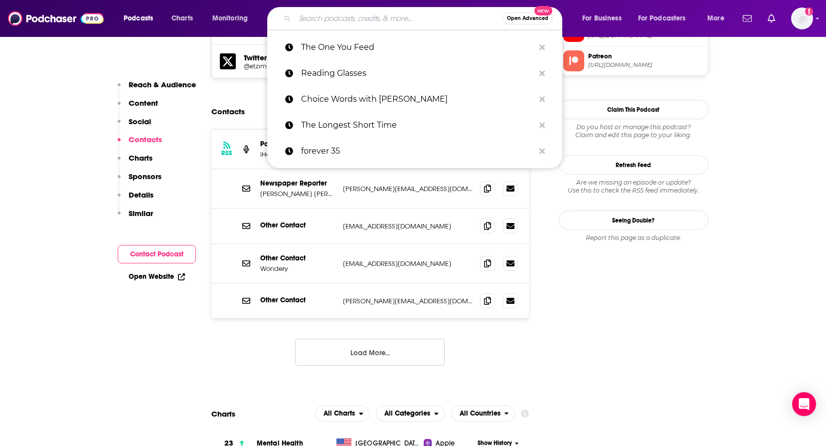
paste input "Breaking Beauty"
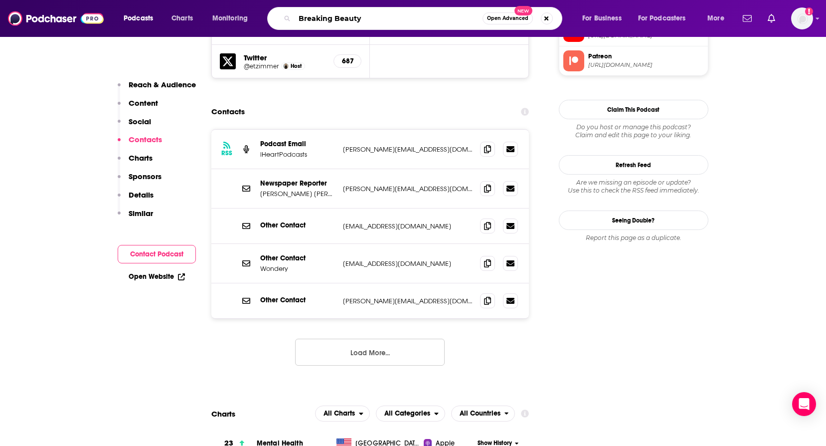
type input "Breaking Beauty"
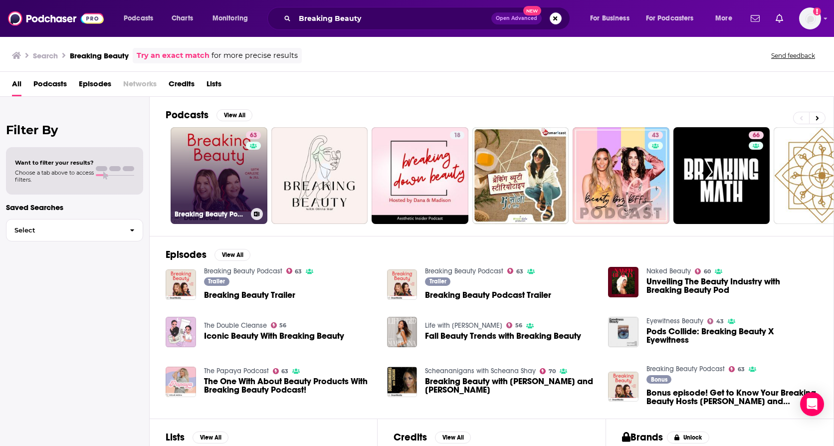
click at [207, 168] on link "63 Breaking Beauty Podcast" at bounding box center [219, 175] width 97 height 97
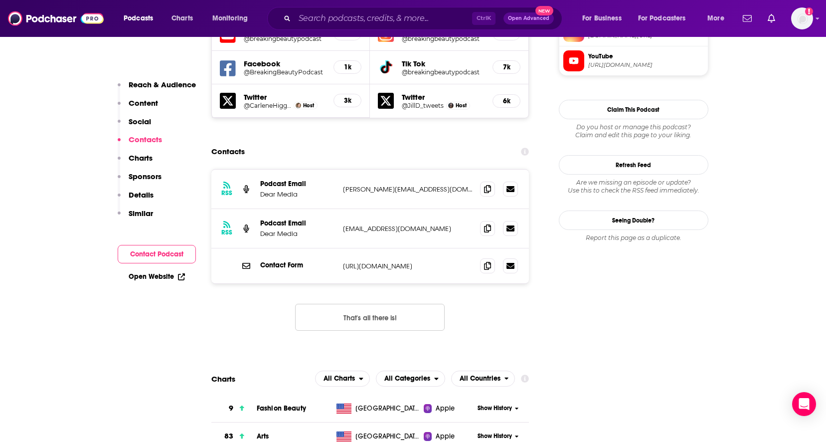
scroll to position [848, 0]
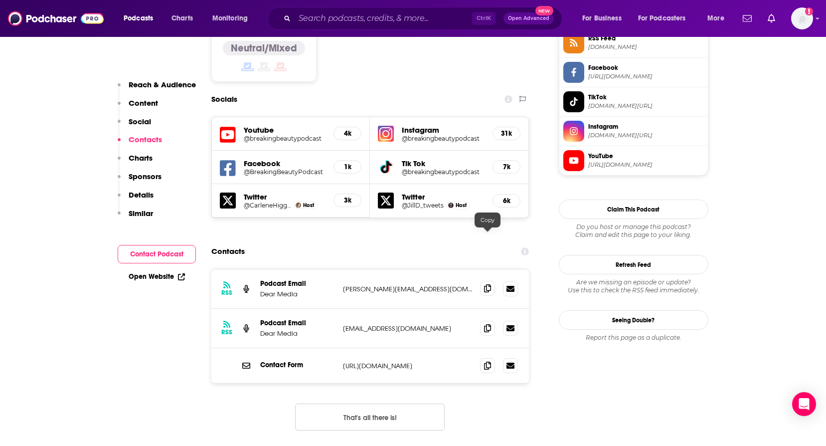
click at [487, 284] on icon at bounding box center [487, 288] width 7 height 8
click at [486, 309] on div "RSS Podcast Email Dear Media [EMAIL_ADDRESS][DOMAIN_NAME] [EMAIL_ADDRESS][DOMAI…" at bounding box center [370, 328] width 318 height 39
click at [486, 324] on icon at bounding box center [487, 328] width 7 height 8
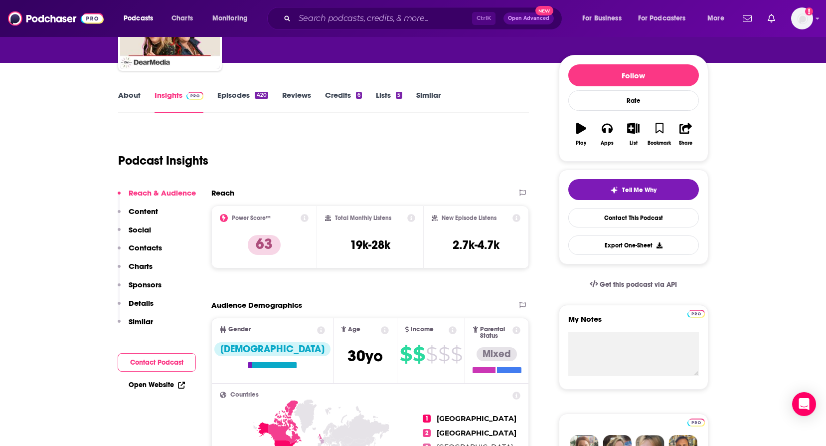
scroll to position [0, 0]
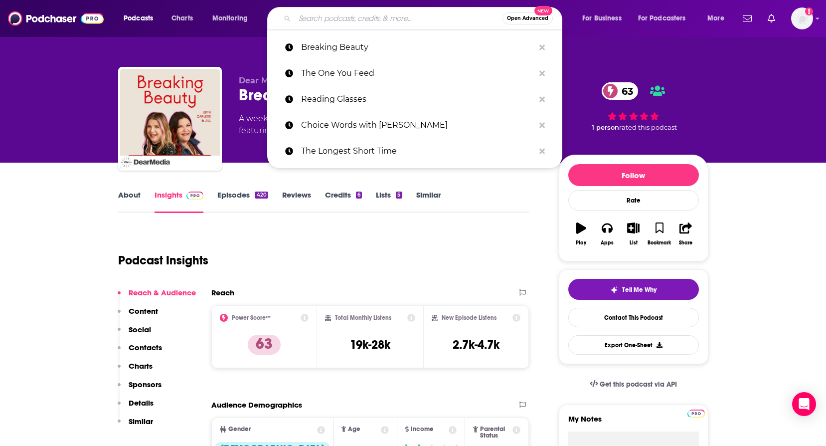
click at [330, 14] on input "Search podcasts, credits, & more..." at bounding box center [399, 18] width 208 height 16
paste input "The Tamsen Show"
type input "The Tamsen Show"
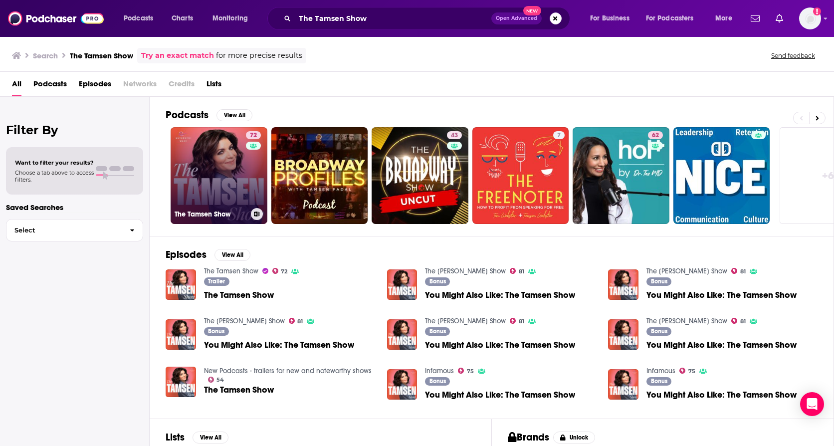
click at [200, 188] on link "72 The Tamsen Show" at bounding box center [219, 175] width 97 height 97
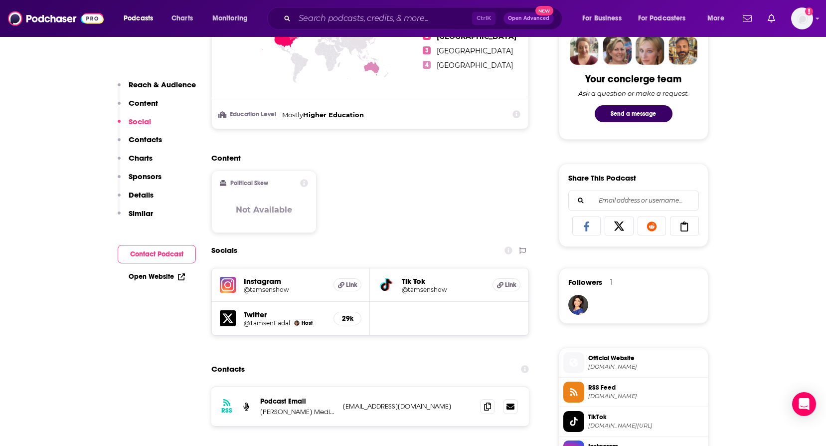
scroll to position [599, 0]
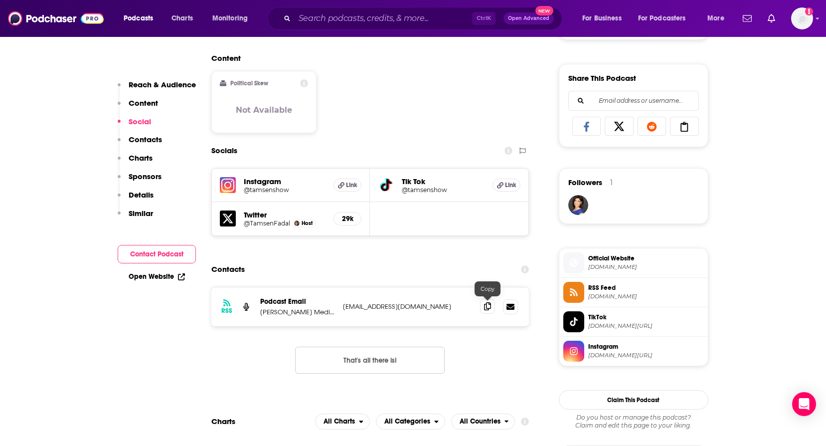
click at [494, 309] on span at bounding box center [487, 306] width 15 height 15
click at [321, 24] on input "Search podcasts, credits, & more..." at bounding box center [384, 18] width 178 height 16
paste input "On With [PERSON_NAME]"
type input "On With [PERSON_NAME]"
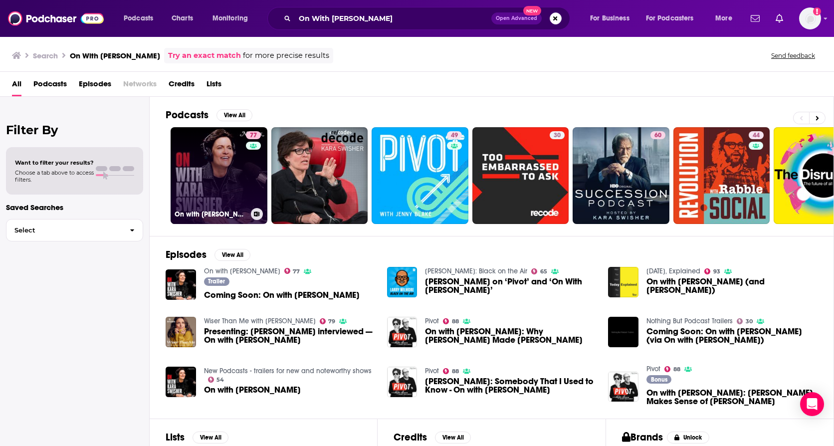
click at [198, 184] on link "77 On with [PERSON_NAME]" at bounding box center [219, 175] width 97 height 97
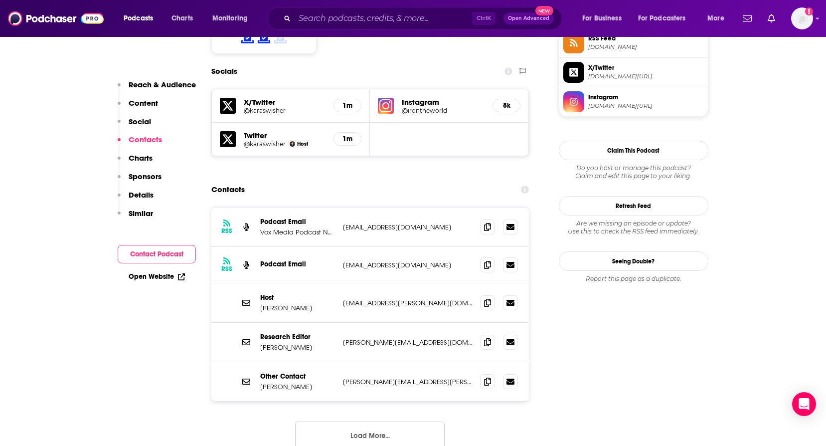
scroll to position [898, 0]
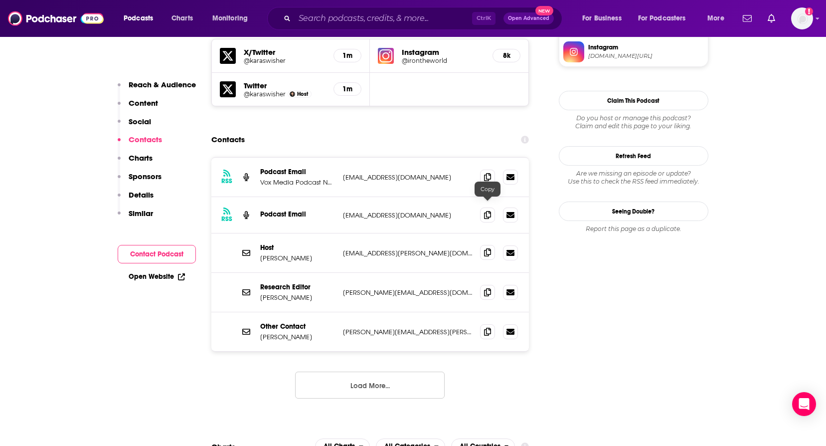
click at [483, 245] on span at bounding box center [487, 252] width 15 height 15
click at [328, 372] on button "Load More..." at bounding box center [370, 385] width 150 height 27
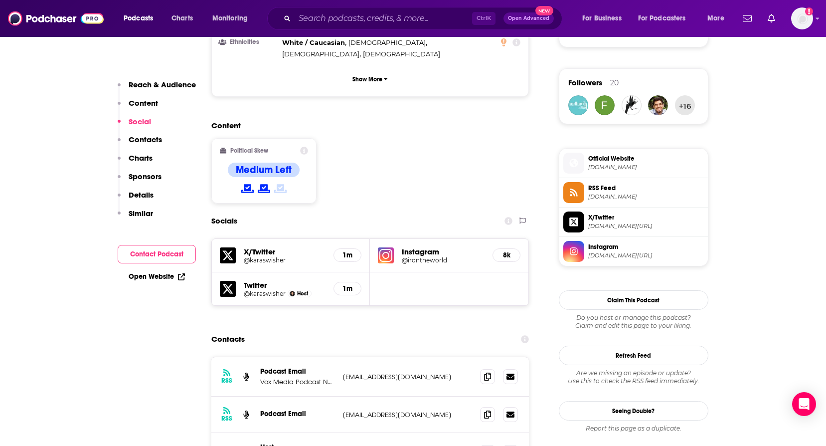
scroll to position [798, 0]
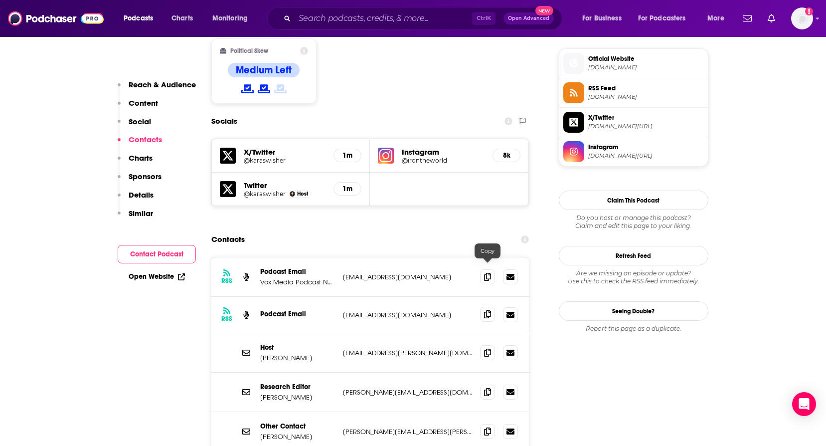
click at [482, 307] on span at bounding box center [487, 314] width 15 height 15
click at [333, 17] on input "Search podcasts, credits, & more..." at bounding box center [384, 18] width 178 height 16
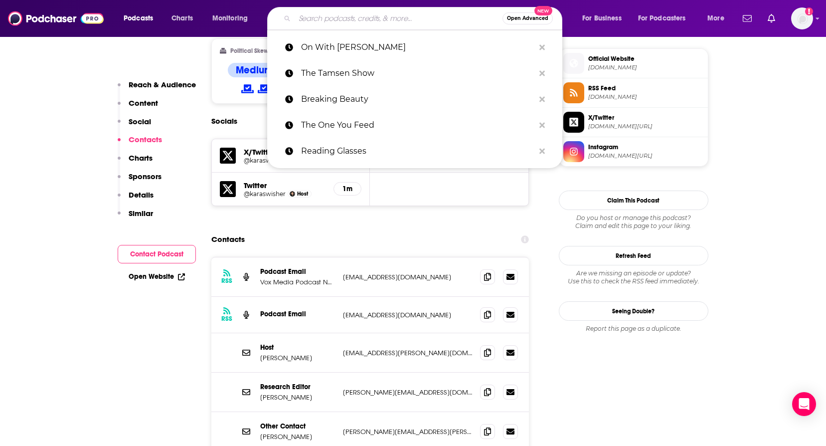
paste input "The Burnouts"
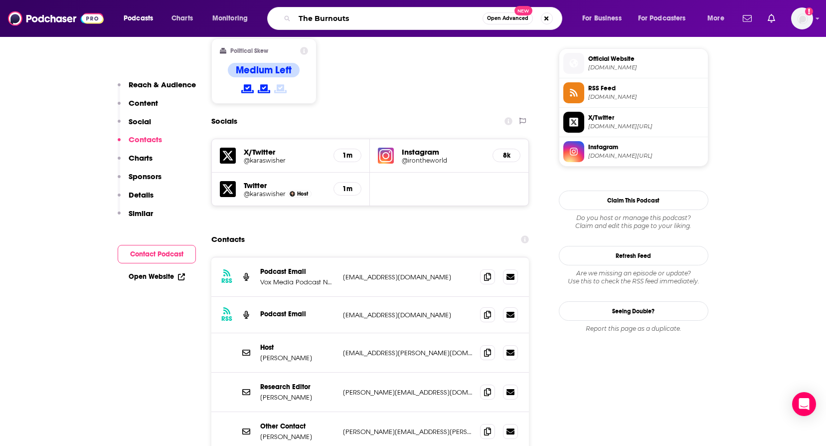
type input "The Burnouts"
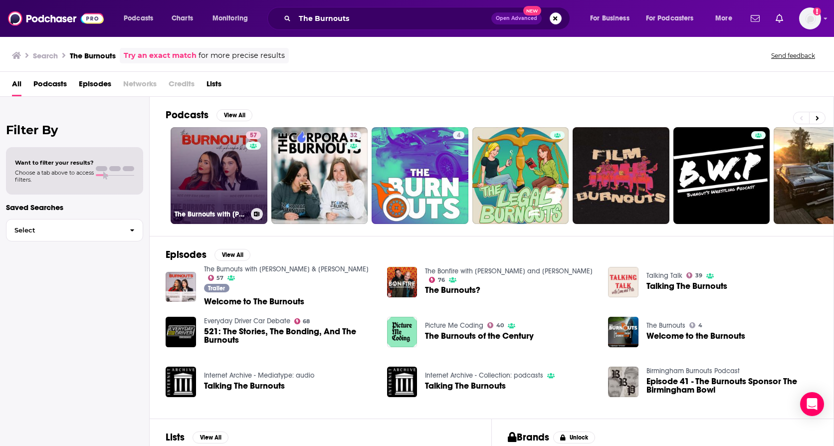
click at [210, 183] on link "57 The Burnouts with [PERSON_NAME] & [PERSON_NAME]" at bounding box center [219, 175] width 97 height 97
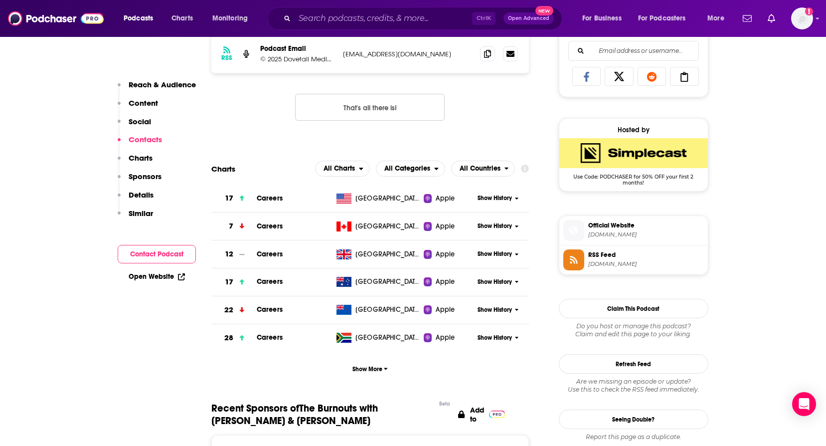
scroll to position [499, 0]
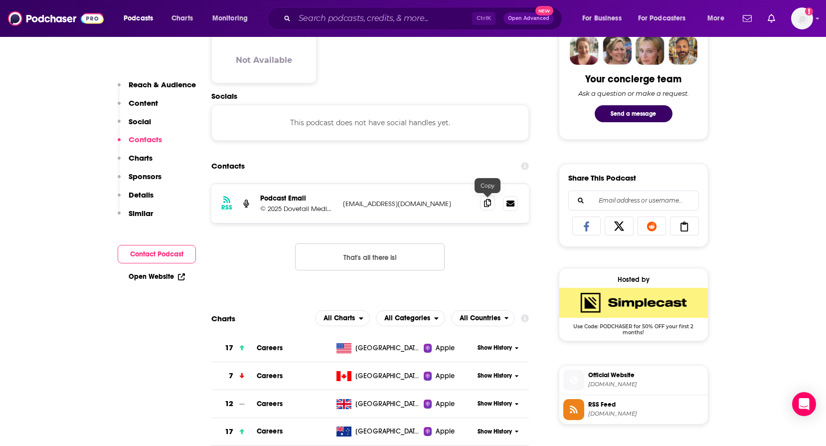
click at [486, 198] on span at bounding box center [487, 203] width 15 height 15
click at [345, 13] on input "Search podcasts, credits, & more..." at bounding box center [384, 18] width 178 height 16
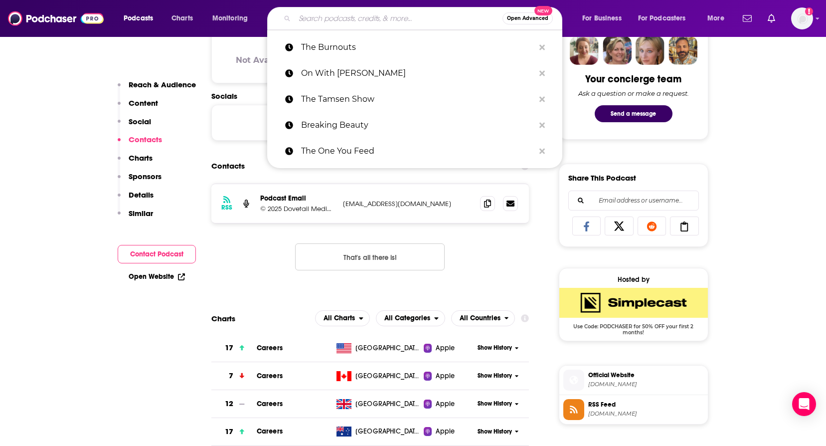
paste input "Making Space with [PERSON_NAME]"
type input "Making Space with [PERSON_NAME]"
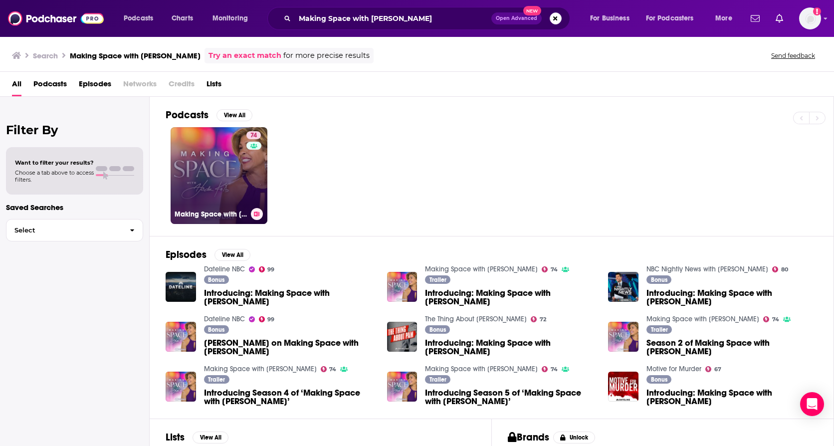
click at [228, 164] on link "74 Making Space with [PERSON_NAME]" at bounding box center [219, 175] width 97 height 97
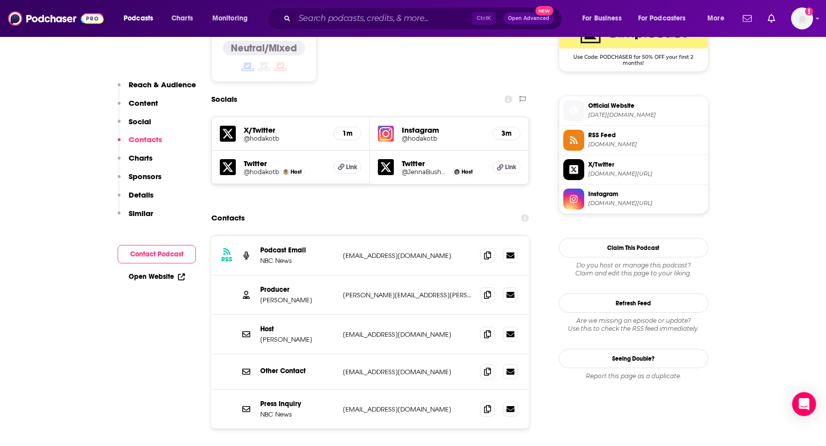
scroll to position [898, 0]
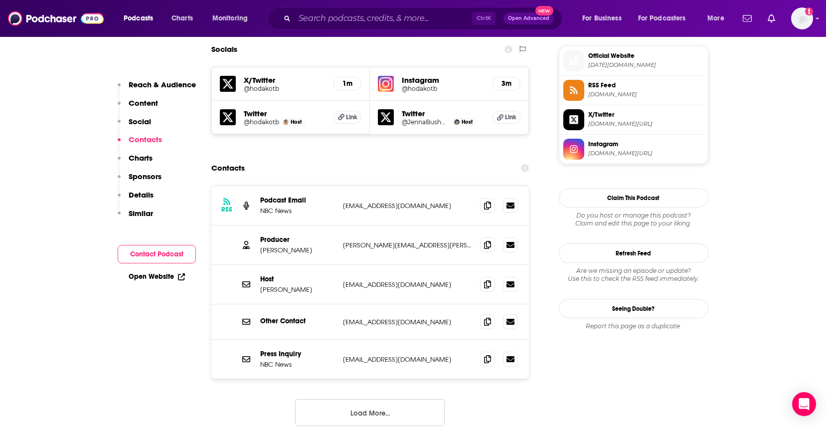
click at [479, 225] on div "Producer [PERSON_NAME] [PERSON_NAME][EMAIL_ADDRESS][PERSON_NAME][DOMAIN_NAME] […" at bounding box center [370, 244] width 318 height 39
click at [485, 240] on icon at bounding box center [487, 244] width 7 height 8
drag, startPoint x: 490, startPoint y: 227, endPoint x: 474, endPoint y: 236, distance: 18.3
click at [490, 277] on span at bounding box center [487, 284] width 15 height 15
click at [489, 201] on icon at bounding box center [487, 205] width 7 height 8
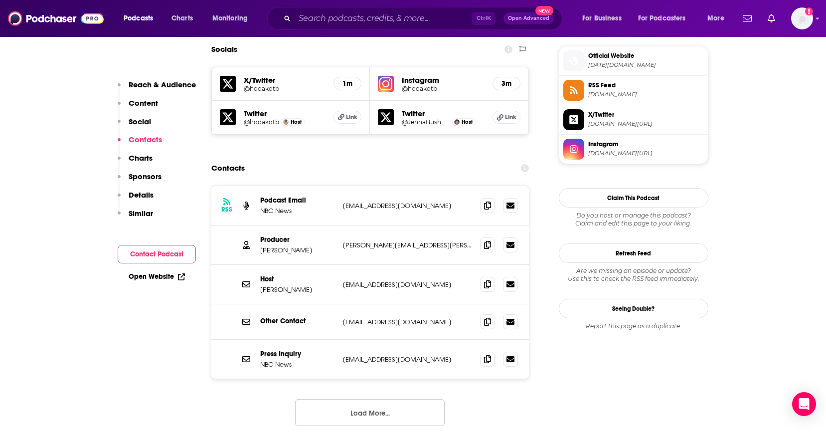
click at [405, 399] on button "Load More..." at bounding box center [370, 412] width 150 height 27
